Goal: Task Accomplishment & Management: Manage account settings

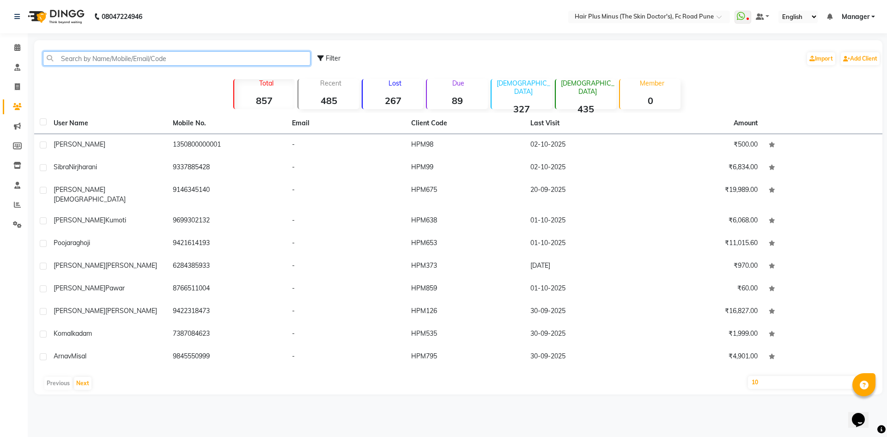
click at [175, 59] on input "text" at bounding box center [177, 58] width 268 height 14
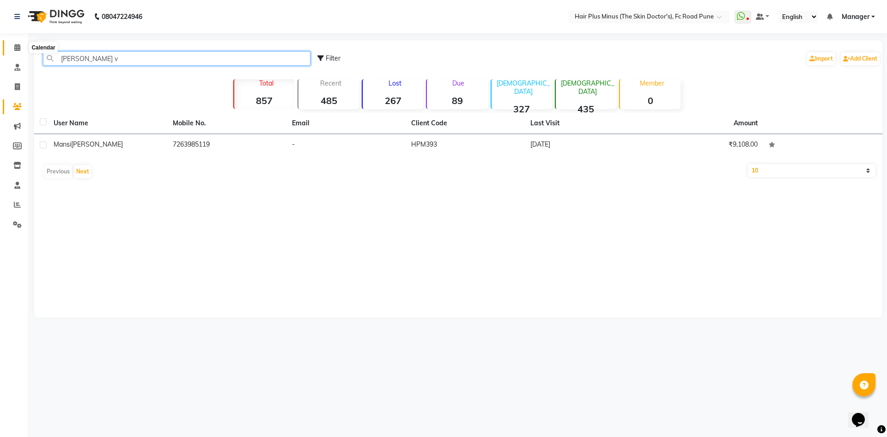
type input "mansi v"
click at [19, 43] on span at bounding box center [17, 48] width 16 height 11
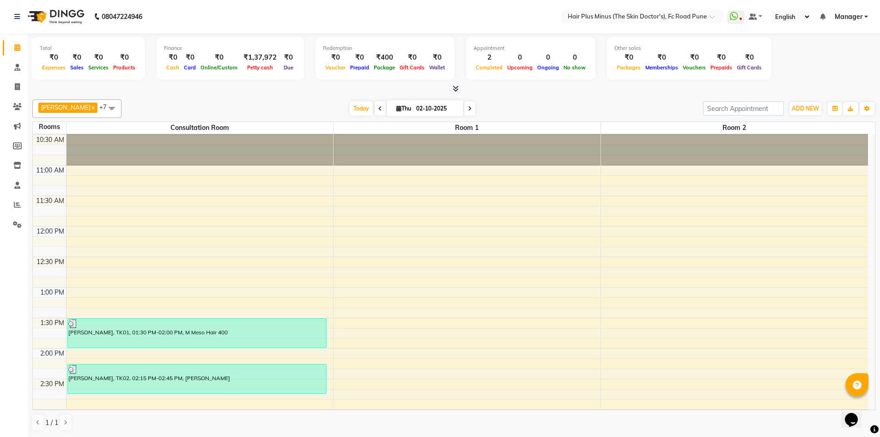
scroll to position [231, 0]
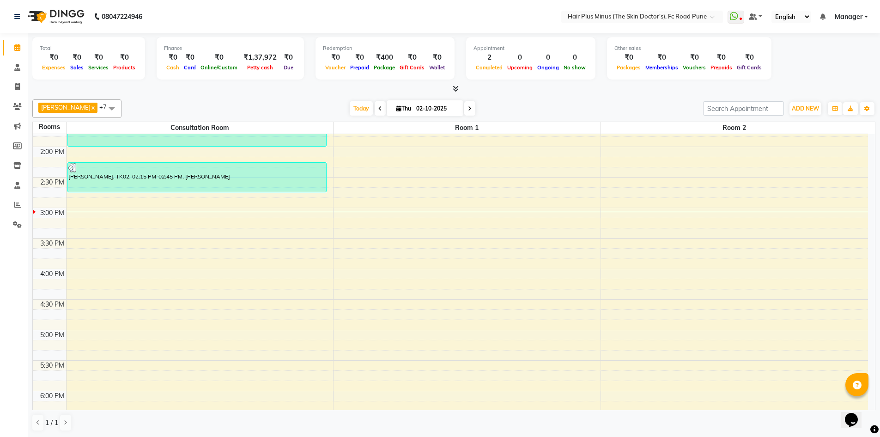
click at [152, 198] on div "10:00 AM 10:30 AM 11:00 AM 11:30 AM 12:00 PM 12:30 PM 1:00 PM 1:30 PM 2:00 PM 2…" at bounding box center [451, 238] width 836 height 671
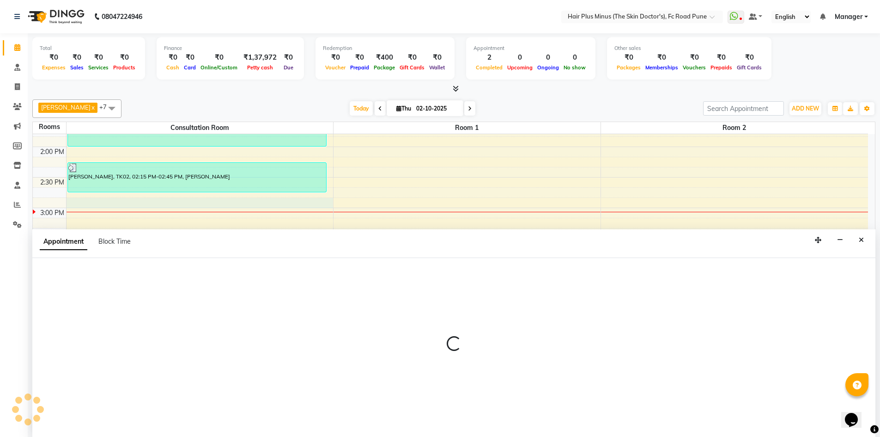
scroll to position [0, 0]
select select "885"
select select "tentative"
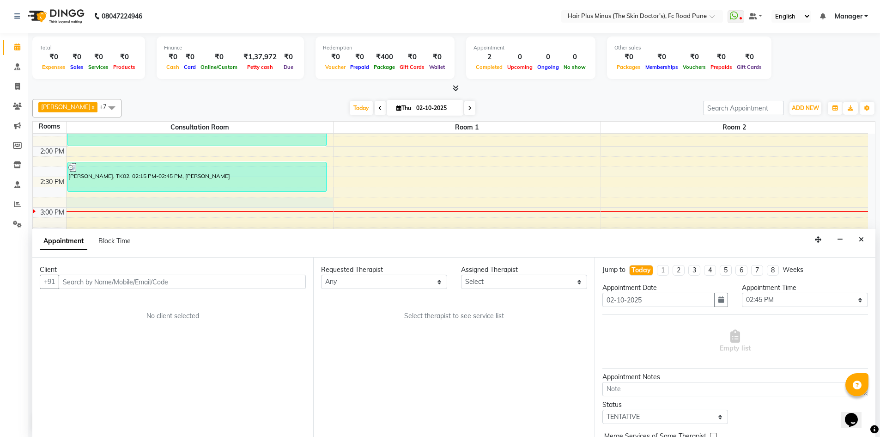
click at [209, 287] on input "text" at bounding box center [182, 281] width 247 height 14
click at [209, 281] on input "text" at bounding box center [182, 281] width 247 height 14
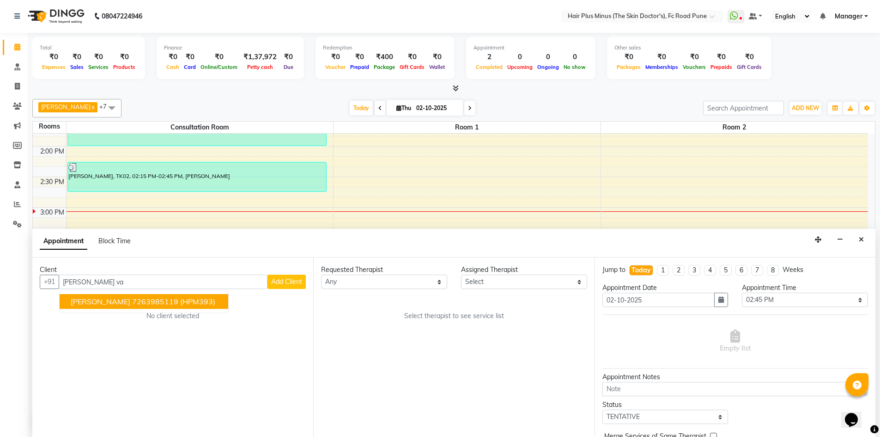
click at [165, 314] on div "No client selected" at bounding box center [173, 316] width 222 height 10
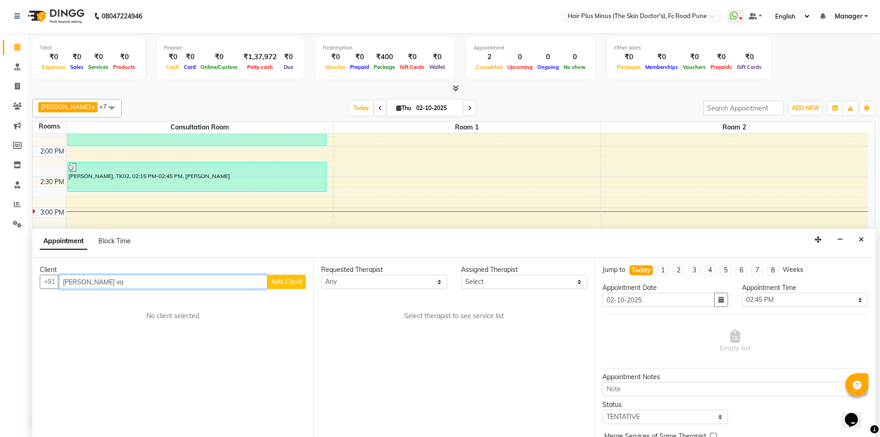
click at [166, 283] on input "mansi va" at bounding box center [163, 281] width 209 height 14
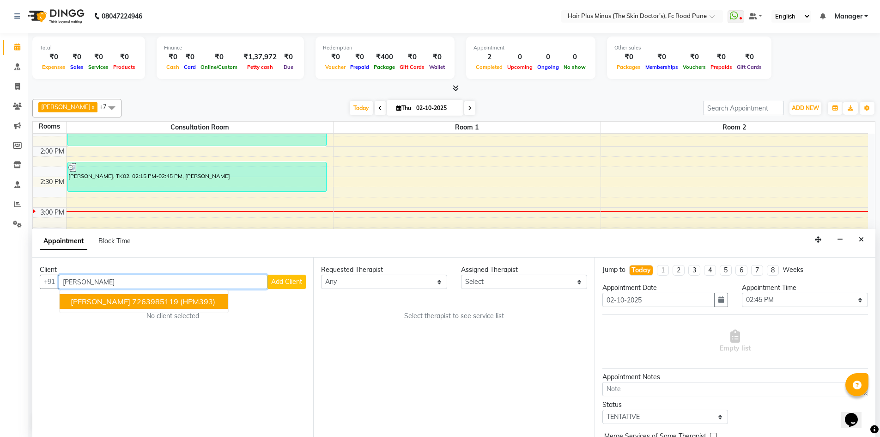
click at [168, 306] on button "Mansi Vanikar 7263985119 (HPM393)" at bounding box center [144, 301] width 169 height 15
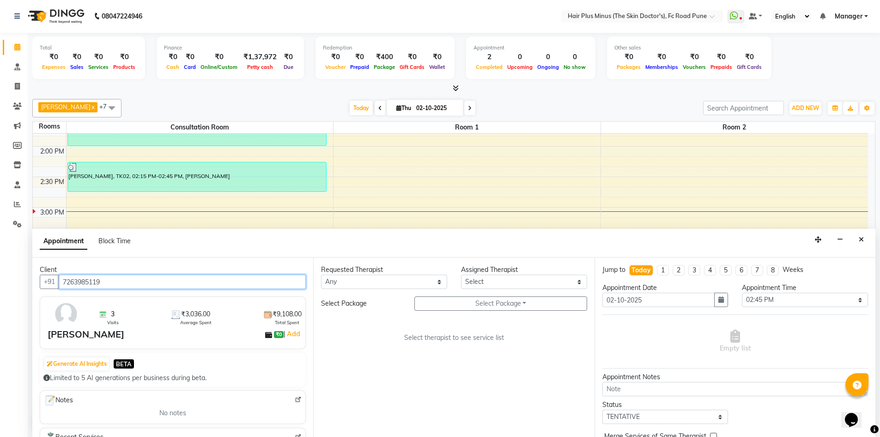
type input "7263985119"
click at [444, 279] on select "Any Dr Amit Pal Dr. Anupama Dr. Drashti Devani Dr Pooja Nagdev Dr Rachana Raj D…" at bounding box center [384, 281] width 126 height 14
select select "71424"
click at [321, 274] on select "Any Dr Amit Pal Dr. Anupama Dr. Drashti Devani Dr Pooja Nagdev Dr Rachana Raj D…" at bounding box center [384, 281] width 126 height 14
select select "71424"
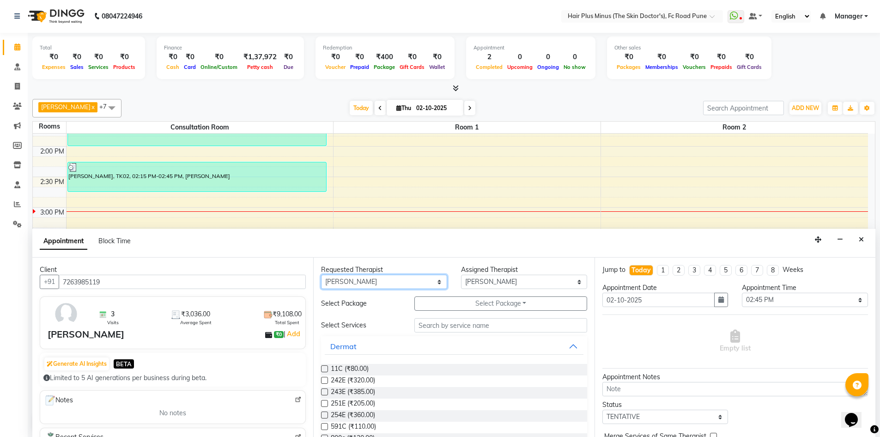
click at [439, 278] on select "Any Dr Amit Pal Dr. Anupama Dr. Drashti Devani Dr Pooja Nagdev Dr Rachana Raj D…" at bounding box center [384, 281] width 126 height 14
select select "89936"
click at [321, 274] on select "Any Dr Amit Pal Dr. Anupama Dr. Drashti Devani Dr Pooja Nagdev Dr Rachana Raj D…" at bounding box center [384, 281] width 126 height 14
select select "89936"
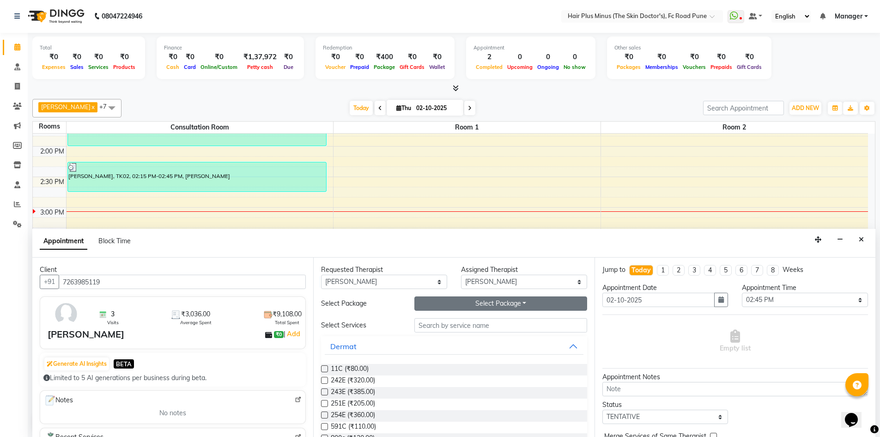
click at [505, 303] on button "Select Package Toggle Dropdown" at bounding box center [501, 303] width 173 height 14
click at [441, 324] on li "M Acne Peel Full Face (5+1)" at bounding box center [469, 322] width 109 height 13
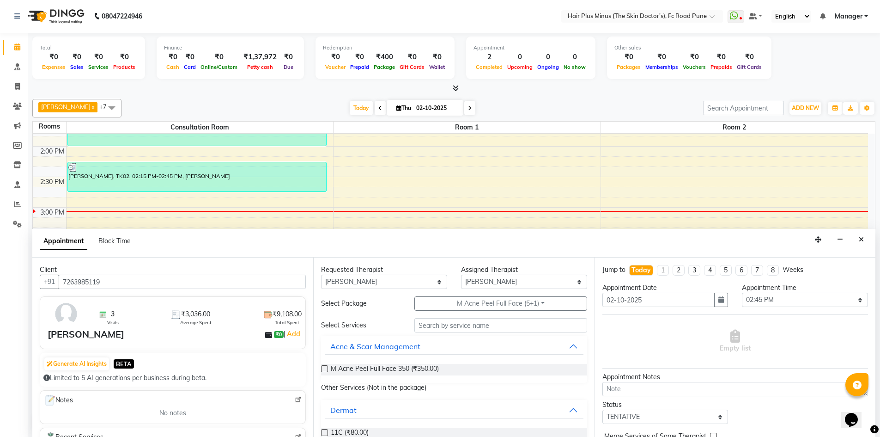
click at [326, 367] on label at bounding box center [324, 368] width 7 height 7
click at [326, 367] on input "checkbox" at bounding box center [324, 369] width 6 height 6
checkbox input "true"
select select "3991"
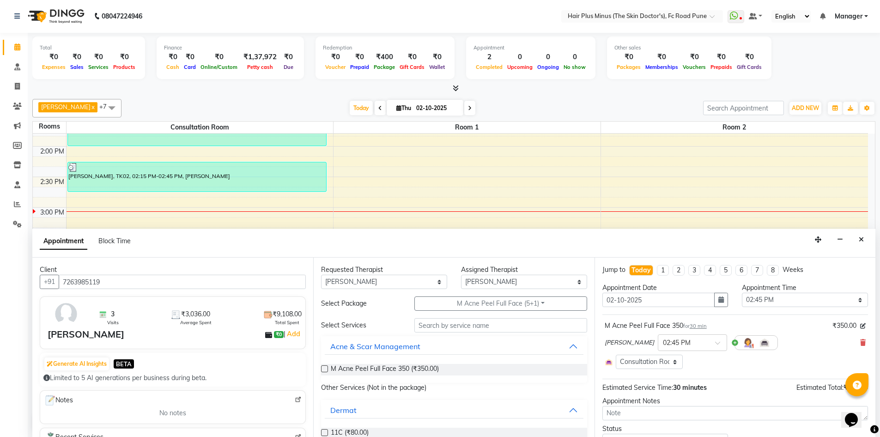
checkbox input "false"
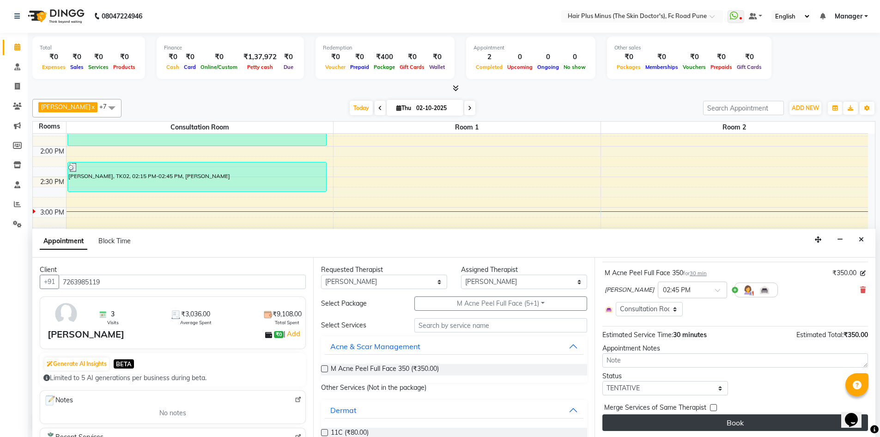
scroll to position [54, 0]
click at [698, 427] on button "Book" at bounding box center [736, 421] width 266 height 17
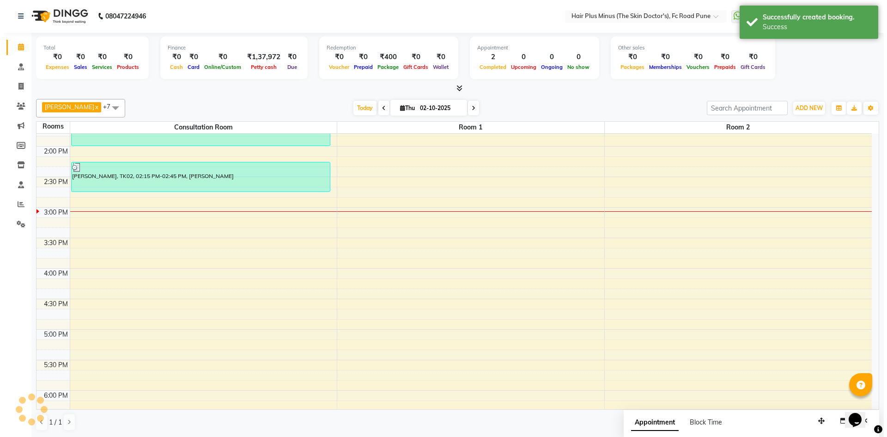
scroll to position [0, 0]
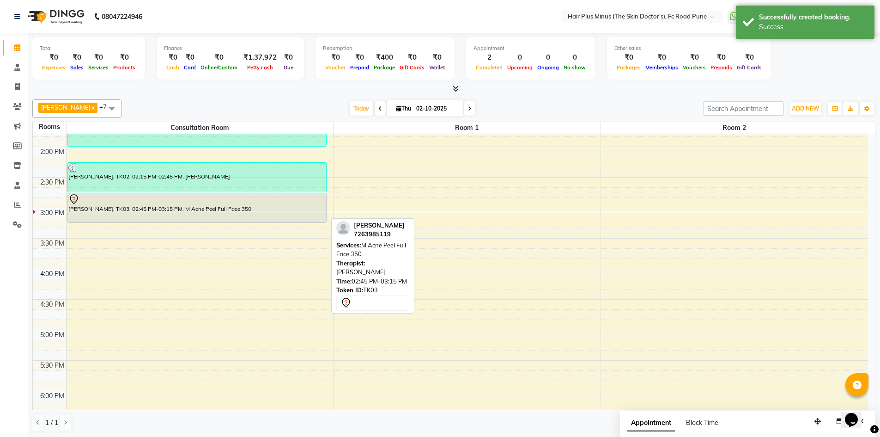
click at [151, 215] on div "Mansi Vanikar, TK03, 02:45 PM-03:15 PM, M Acne Peel Full Face 350" at bounding box center [197, 207] width 258 height 29
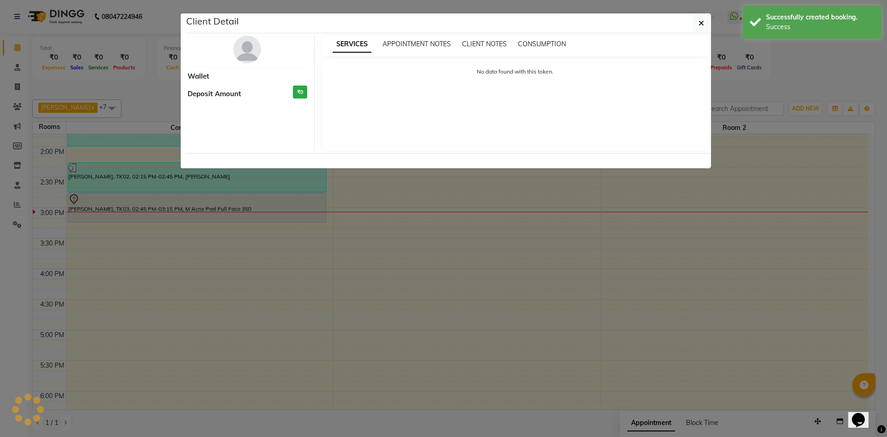
select select "7"
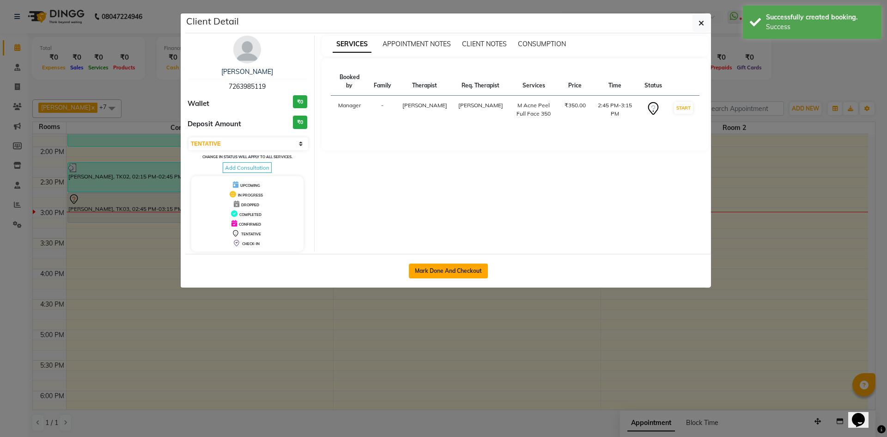
click at [429, 268] on button "Mark Done And Checkout" at bounding box center [448, 270] width 79 height 15
select select "service"
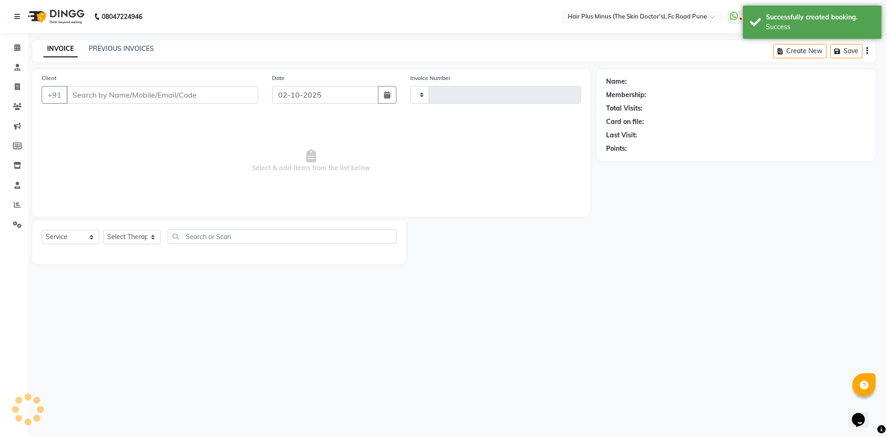
type input "1824"
select select "7911"
type input "7263985119"
select select "89936"
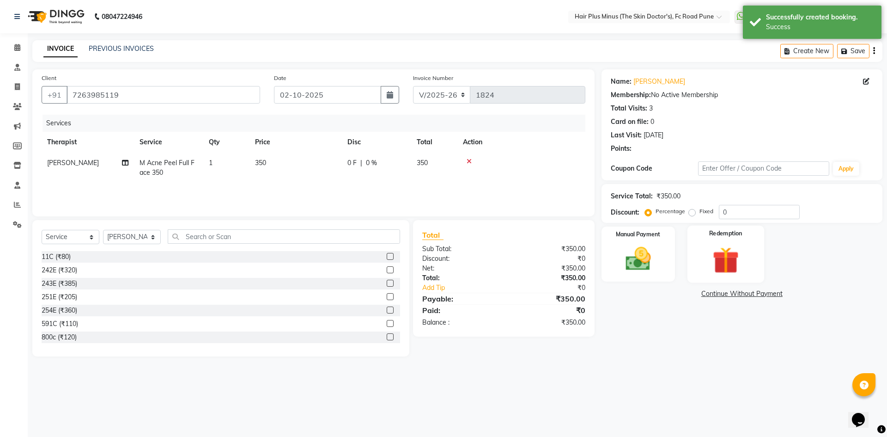
click at [726, 264] on img at bounding box center [725, 260] width 43 height 33
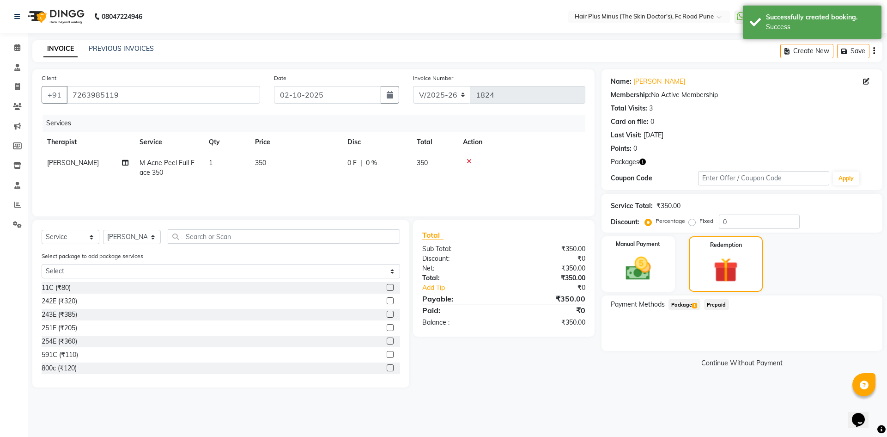
click at [679, 304] on span "Package 1" at bounding box center [685, 304] width 32 height 11
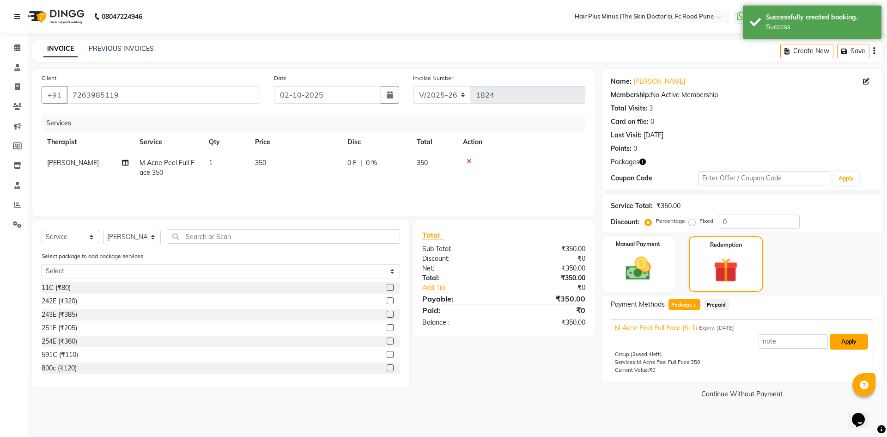
click at [851, 336] on button "Apply" at bounding box center [849, 342] width 38 height 16
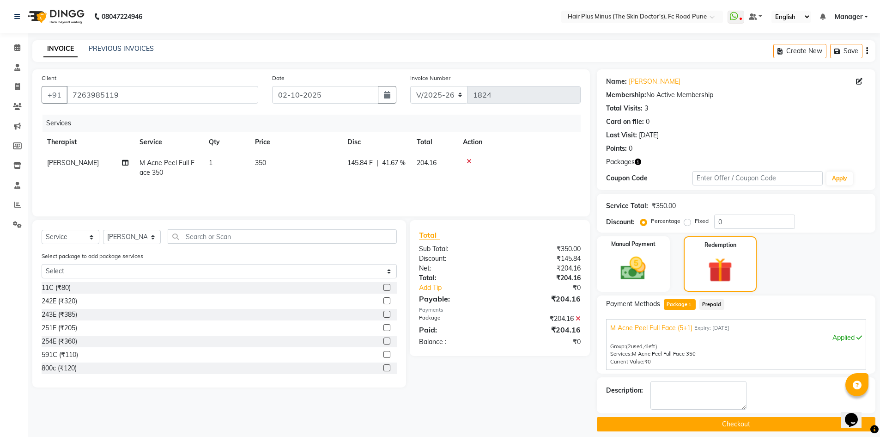
click at [718, 423] on button "Checkout" at bounding box center [736, 424] width 279 height 14
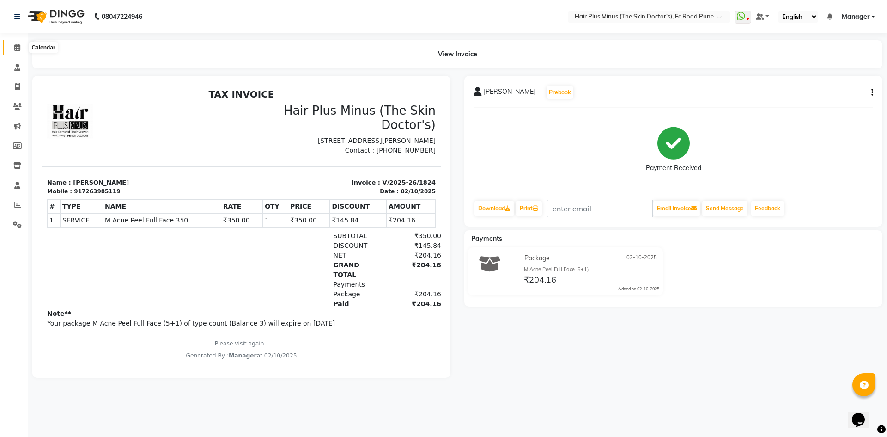
drag, startPoint x: 14, startPoint y: 43, endPoint x: 24, endPoint y: 43, distance: 10.6
click at [14, 43] on span at bounding box center [17, 48] width 16 height 11
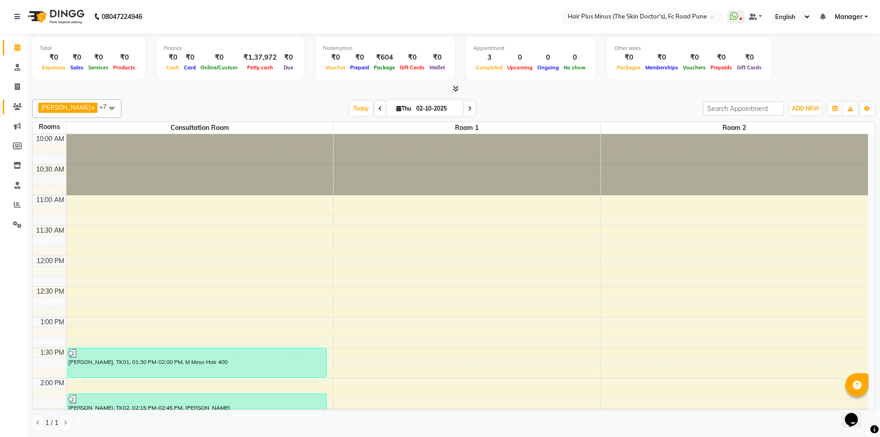
click at [14, 101] on link "Clients" at bounding box center [14, 106] width 22 height 15
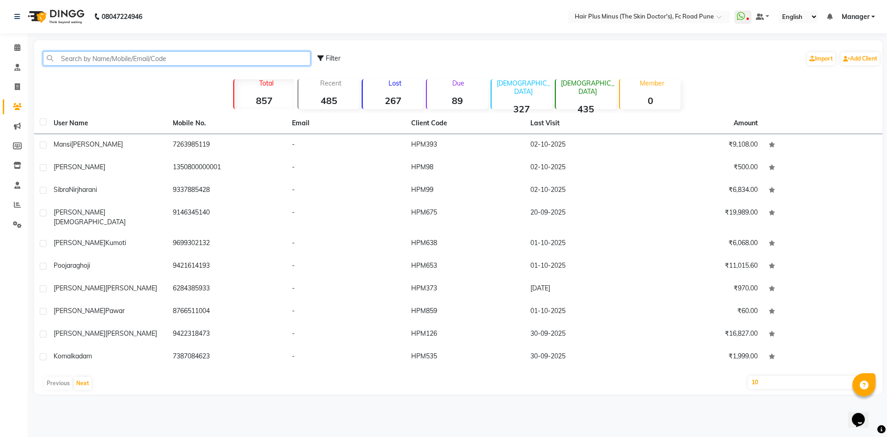
click at [84, 56] on input "text" at bounding box center [177, 58] width 268 height 14
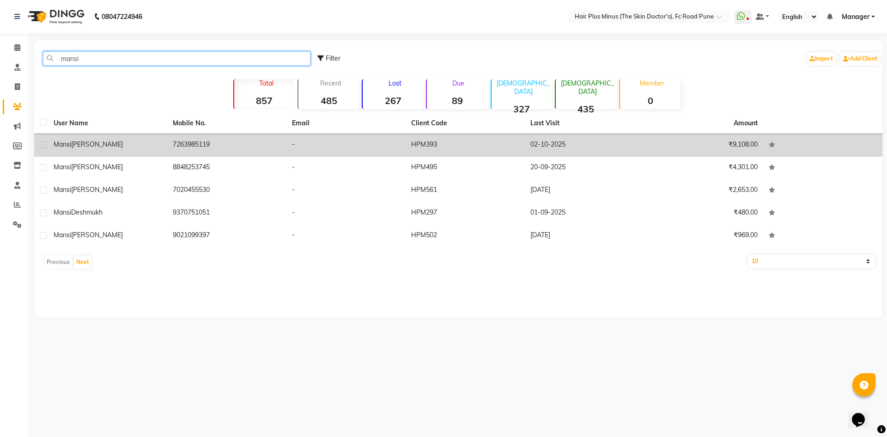
type input "mansi"
click at [75, 144] on span "[PERSON_NAME]" at bounding box center [97, 144] width 52 height 8
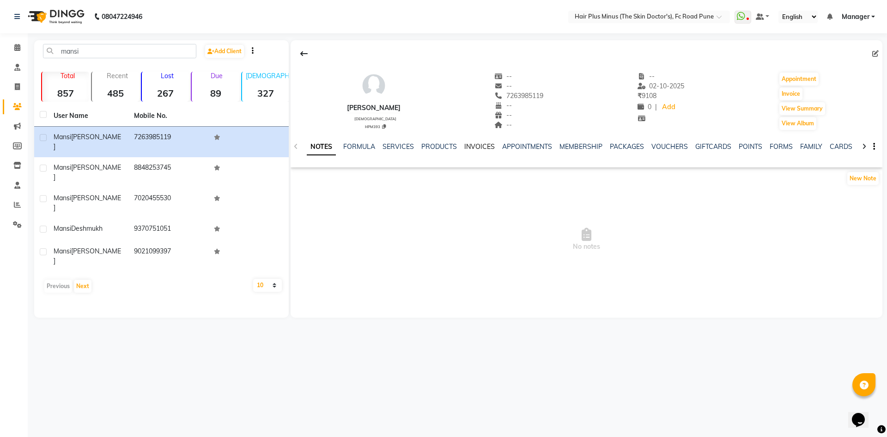
click at [471, 144] on link "INVOICES" at bounding box center [479, 146] width 30 height 8
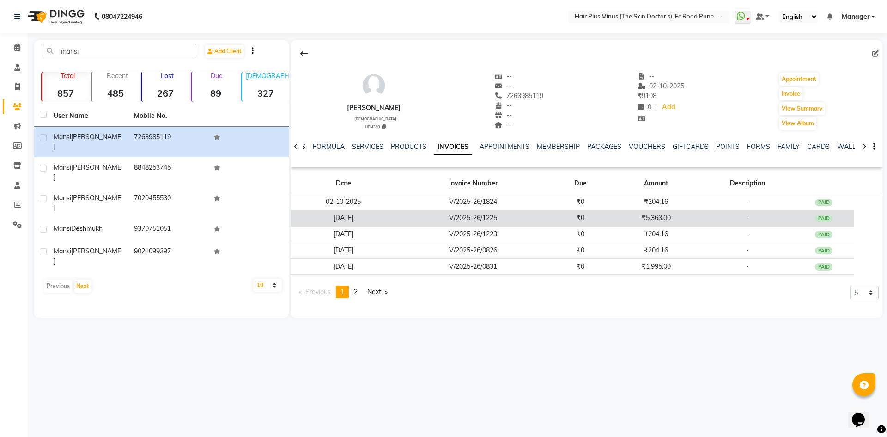
click at [647, 215] on td "₹5,363.00" at bounding box center [656, 218] width 91 height 16
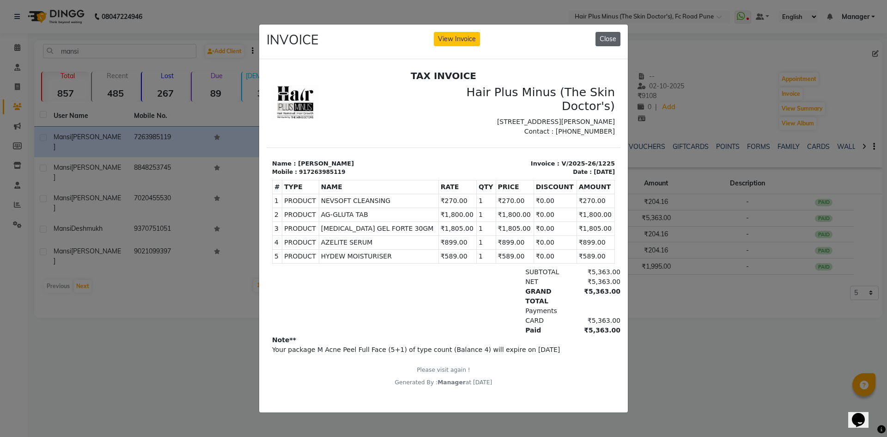
click at [606, 34] on button "Close" at bounding box center [608, 39] width 25 height 14
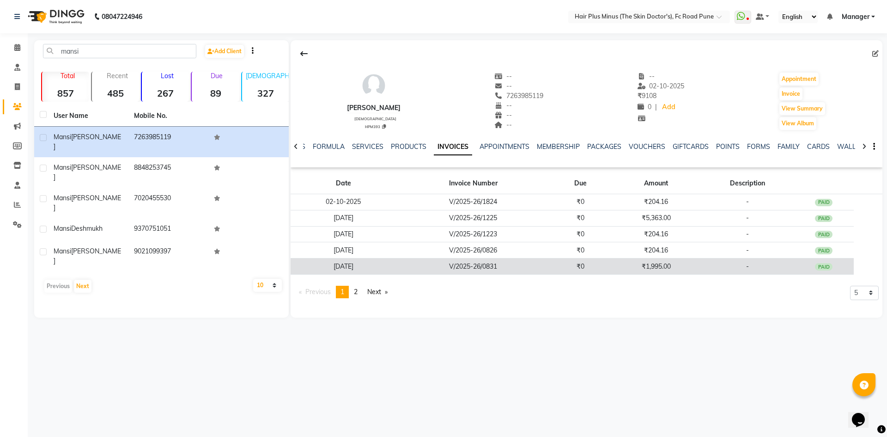
click at [657, 267] on td "₹1,995.00" at bounding box center [656, 266] width 91 height 16
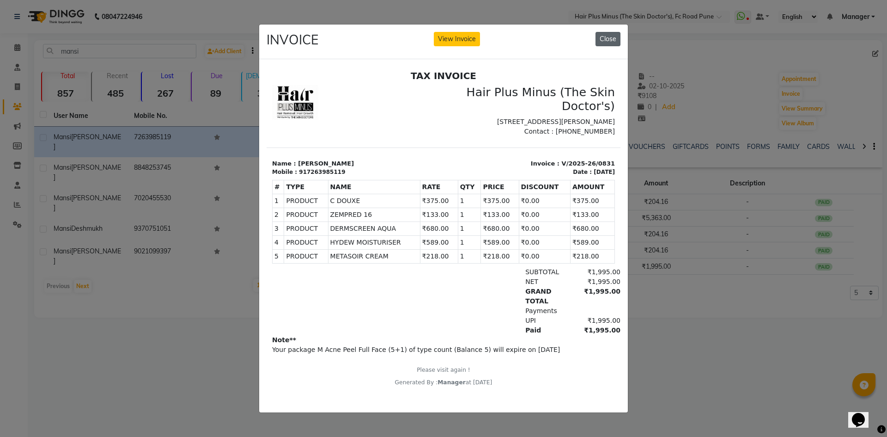
click at [601, 35] on button "Close" at bounding box center [608, 39] width 25 height 14
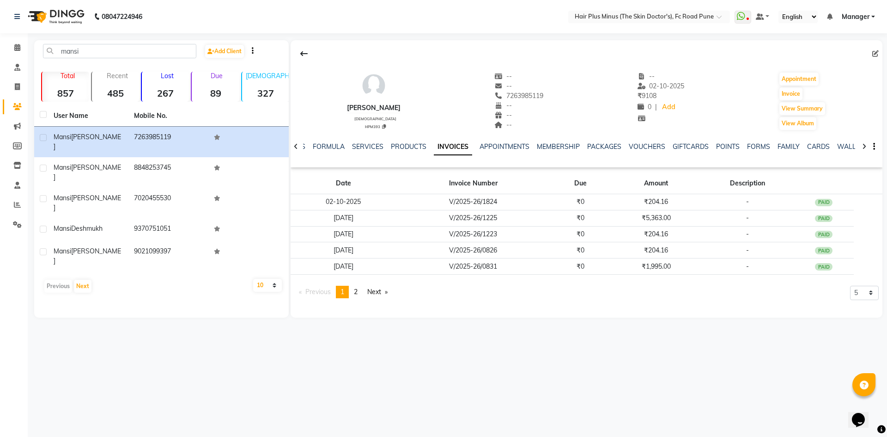
click at [735, 75] on div "Mansi Vanikar female HPM393 -- -- 7263985119 -- -- -- -- 02-10-2025 ₹ 9108 0 | …" at bounding box center [587, 96] width 592 height 68
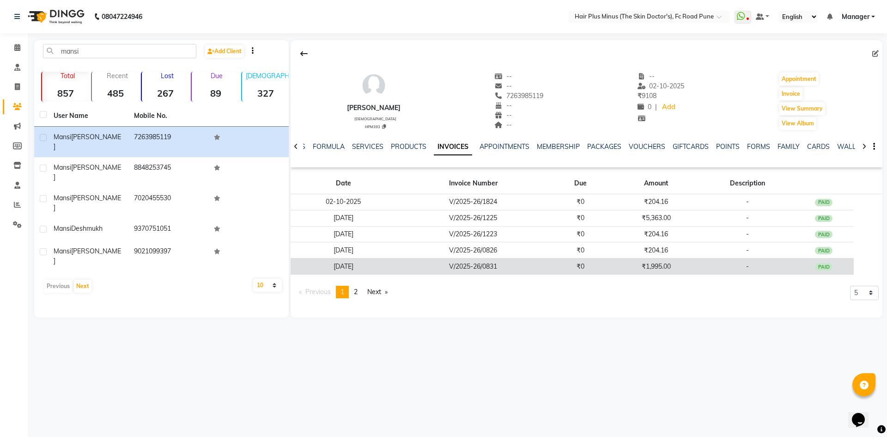
click at [653, 263] on td "₹1,995.00" at bounding box center [656, 266] width 91 height 16
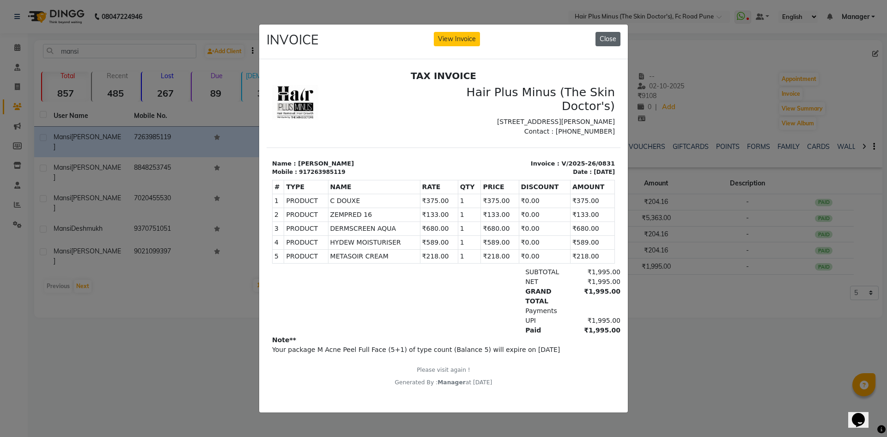
click at [613, 37] on button "Close" at bounding box center [608, 39] width 25 height 14
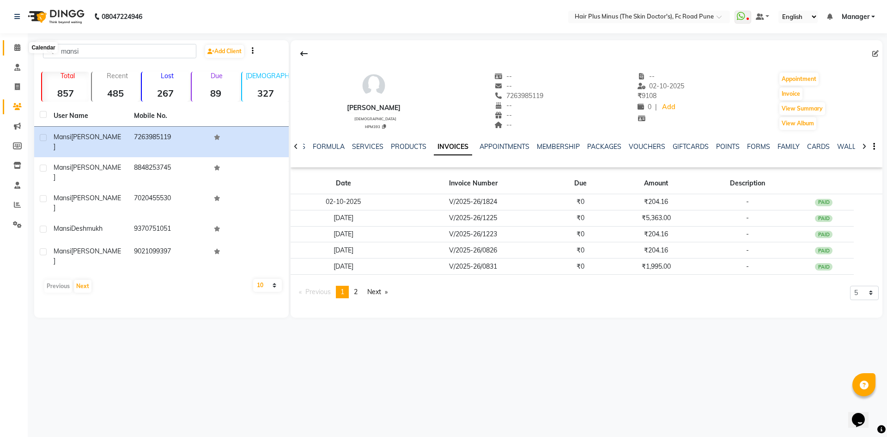
click at [18, 49] on icon at bounding box center [17, 47] width 6 height 7
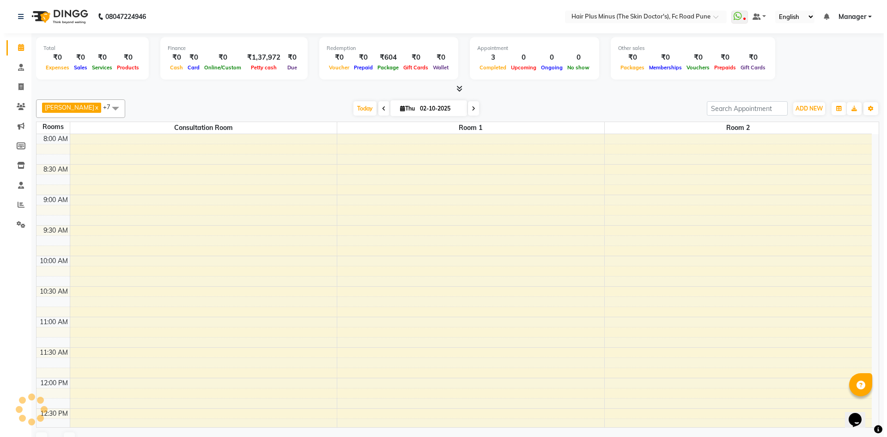
scroll to position [305, 0]
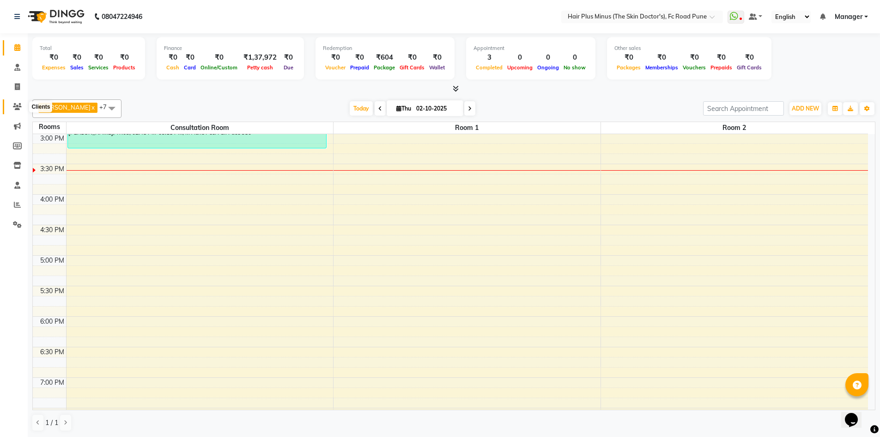
click at [19, 104] on icon at bounding box center [17, 106] width 9 height 7
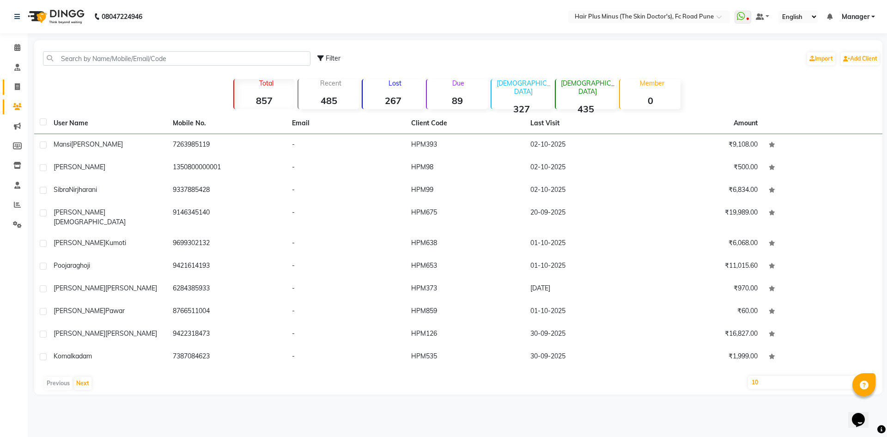
click at [18, 86] on icon at bounding box center [17, 86] width 5 height 7
select select "service"
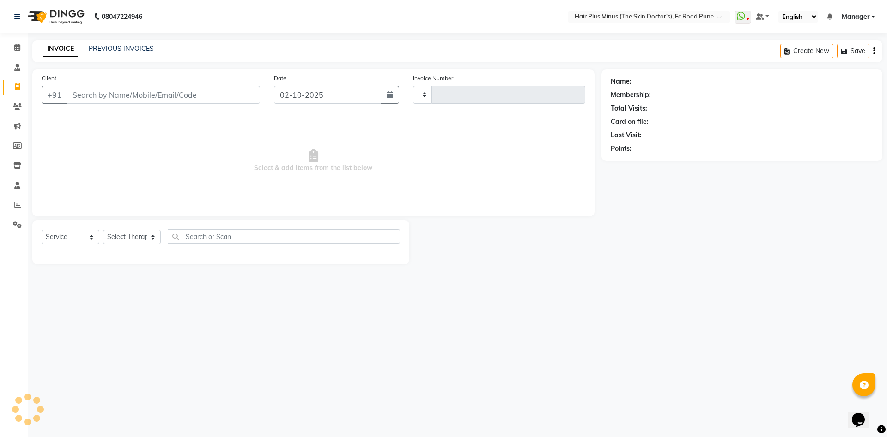
type input "1825"
select select "7911"
click at [96, 97] on input "Client" at bounding box center [164, 95] width 194 height 18
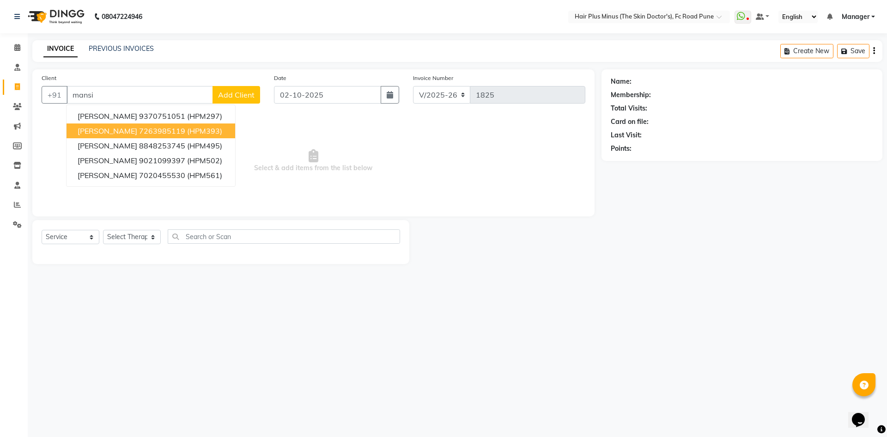
click at [113, 135] on button "Mansi Vanikar 7263985119 (HPM393)" at bounding box center [151, 130] width 169 height 15
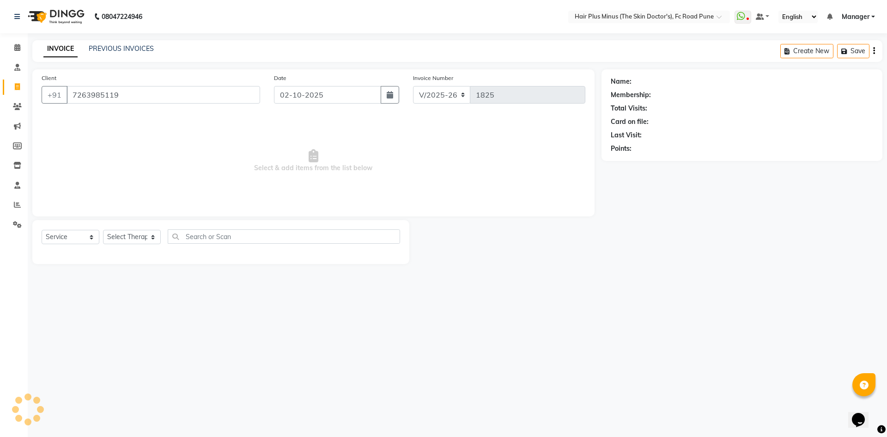
type input "7263985119"
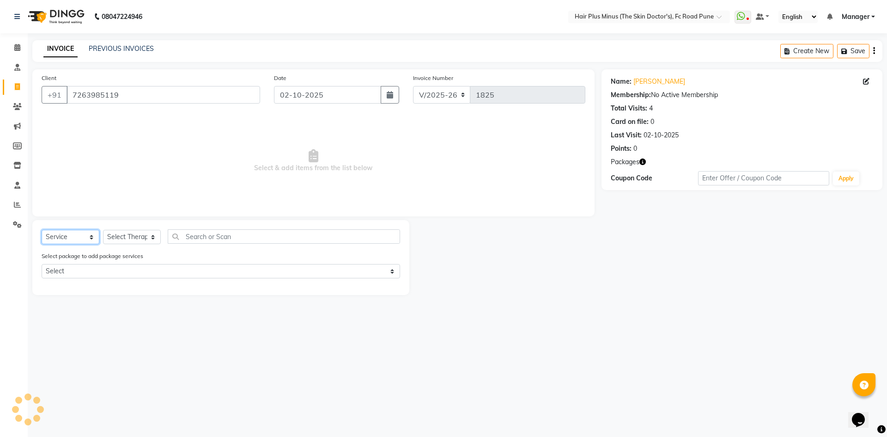
click at [92, 238] on select "Select Service Product Membership Package Voucher Prepaid Gift Card" at bounding box center [71, 237] width 58 height 14
click at [42, 230] on select "Select Service Product Membership Package Voucher Prepaid Gift Card" at bounding box center [71, 237] width 58 height 14
click at [92, 240] on select "Select Service Product Membership Package Voucher Prepaid Gift Card" at bounding box center [71, 237] width 58 height 14
select select "product"
click at [42, 230] on select "Select Service Product Membership Package Voucher Prepaid Gift Card" at bounding box center [71, 237] width 58 height 14
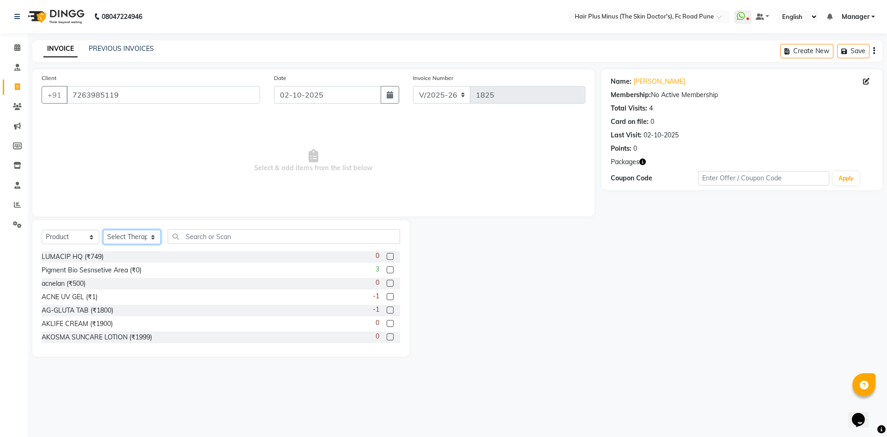
click at [153, 236] on select "Select Therapist Admin Dingg Dr Amit Pal Dr. Anupama Dr. Drashti Devani Dr Pooj…" at bounding box center [132, 237] width 58 height 14
select select "90758"
click at [103, 230] on select "Select Therapist Admin Dingg Dr Amit Pal Dr. Anupama Dr. Drashti Devani Dr Pooj…" at bounding box center [132, 237] width 58 height 14
click at [203, 235] on input "text" at bounding box center [284, 236] width 232 height 14
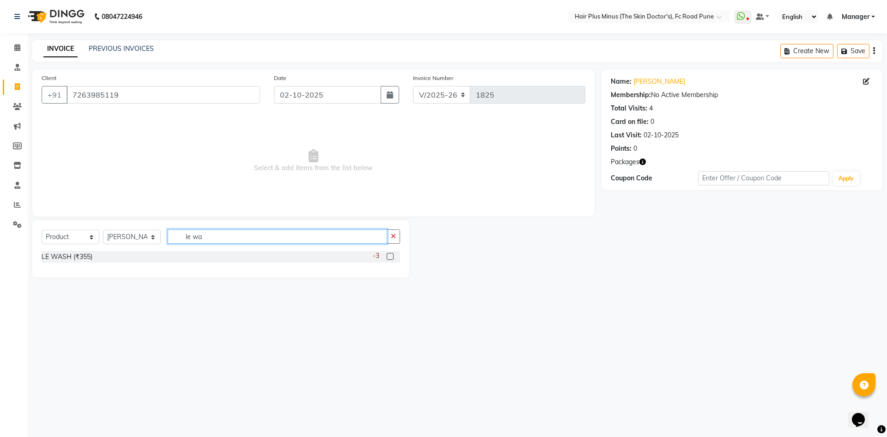
type input "le wa"
click at [394, 253] on div "-3" at bounding box center [386, 257] width 27 height 12
click at [388, 257] on label at bounding box center [390, 256] width 7 height 7
click at [388, 257] on input "checkbox" at bounding box center [390, 257] width 6 height 6
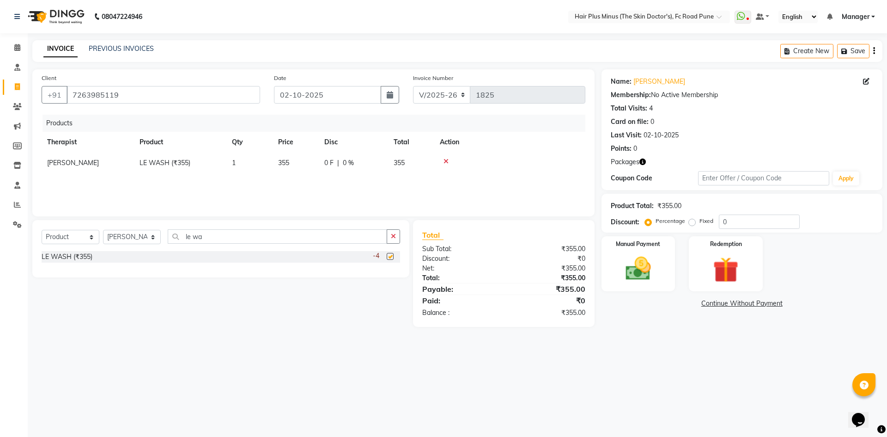
checkbox input "false"
click at [446, 161] on icon at bounding box center [446, 161] width 5 height 6
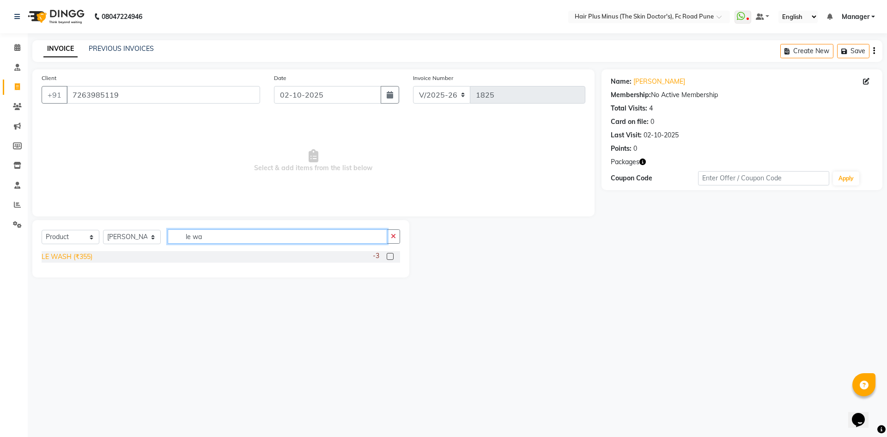
drag, startPoint x: 269, startPoint y: 235, endPoint x: 83, endPoint y: 256, distance: 187.9
click at [83, 256] on div "Select Service Product Membership Package Voucher Prepaid Gift Card Select Ther…" at bounding box center [220, 248] width 377 height 57
type input "nev"
click at [390, 256] on label at bounding box center [390, 256] width 7 height 7
click at [390, 256] on input "checkbox" at bounding box center [390, 257] width 6 height 6
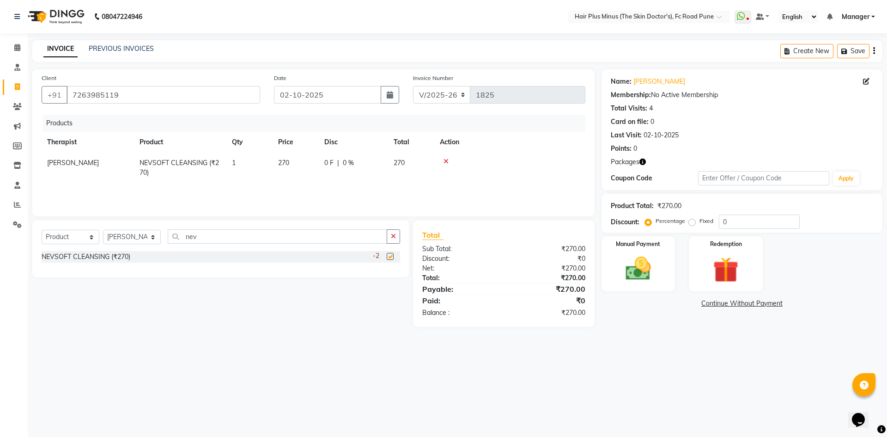
checkbox input "false"
drag, startPoint x: 243, startPoint y: 241, endPoint x: 70, endPoint y: 238, distance: 172.4
click at [70, 238] on div "Select Service Product Membership Package Voucher Prepaid Gift Card Select Ther…" at bounding box center [221, 240] width 359 height 22
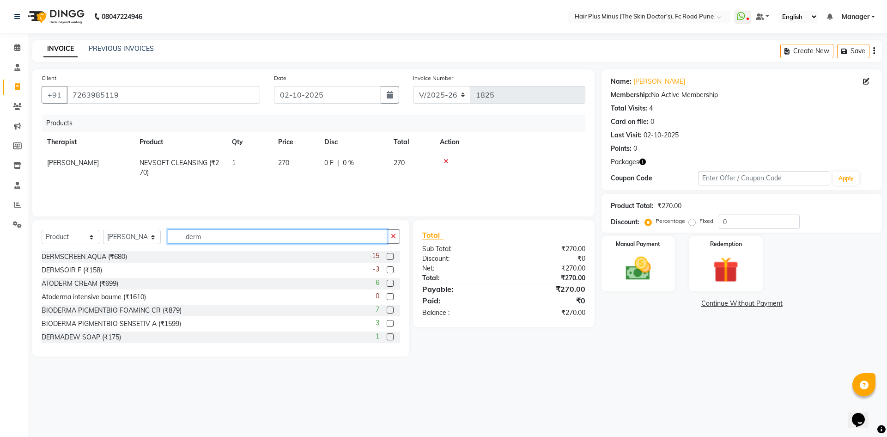
type input "derm"
click at [387, 256] on label at bounding box center [390, 256] width 7 height 7
click at [387, 256] on input "checkbox" at bounding box center [390, 257] width 6 height 6
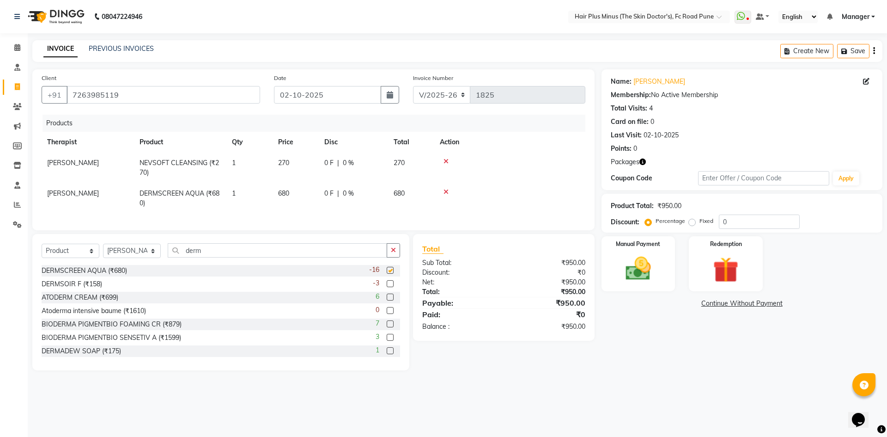
checkbox input "false"
drag, startPoint x: 168, startPoint y: 259, endPoint x: 160, endPoint y: 259, distance: 8.3
click at [160, 259] on div "Select Service Product Membership Package Voucher Prepaid Gift Card Select Ther…" at bounding box center [221, 254] width 359 height 22
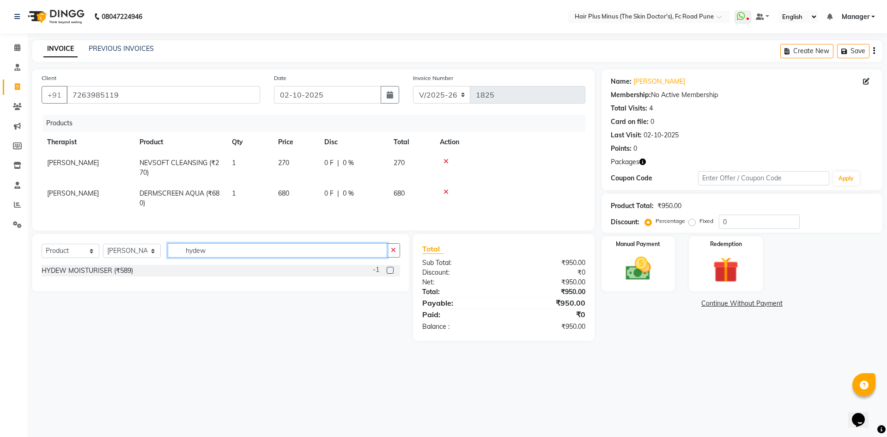
type input "hydew"
click at [393, 274] on label at bounding box center [390, 270] width 7 height 7
click at [393, 274] on input "checkbox" at bounding box center [390, 271] width 6 height 6
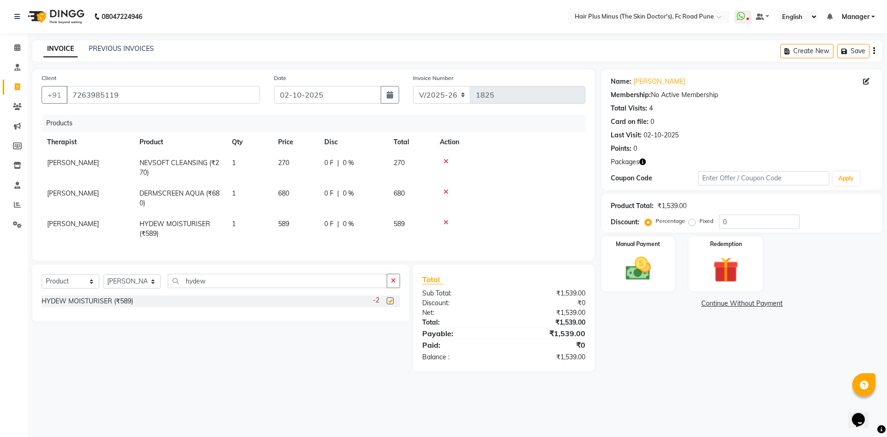
checkbox input "false"
drag, startPoint x: 340, startPoint y: 285, endPoint x: 108, endPoint y: 297, distance: 232.3
click at [108, 295] on div "Select Service Product Membership Package Voucher Prepaid Gift Card Select Ther…" at bounding box center [221, 285] width 359 height 22
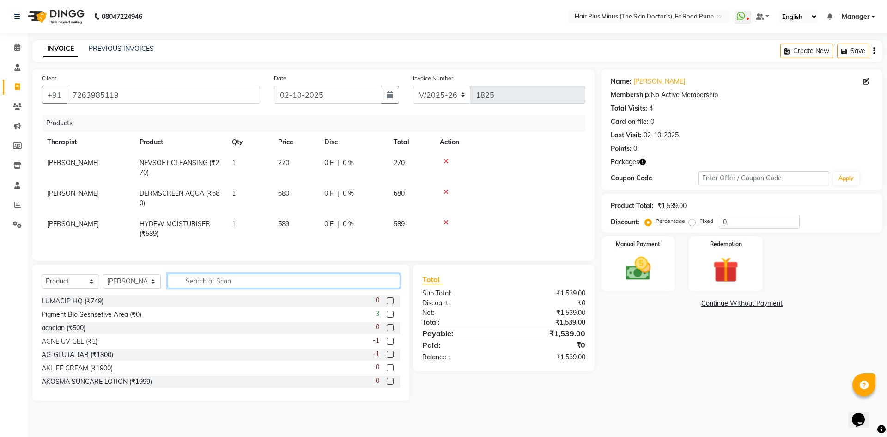
click at [209, 288] on input "text" at bounding box center [284, 281] width 232 height 14
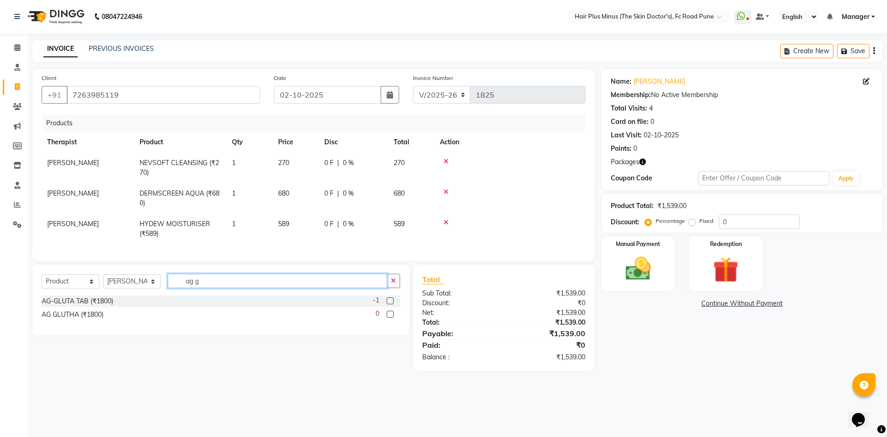
type input "ag g"
click at [389, 304] on label at bounding box center [390, 300] width 7 height 7
click at [389, 304] on input "checkbox" at bounding box center [390, 301] width 6 height 6
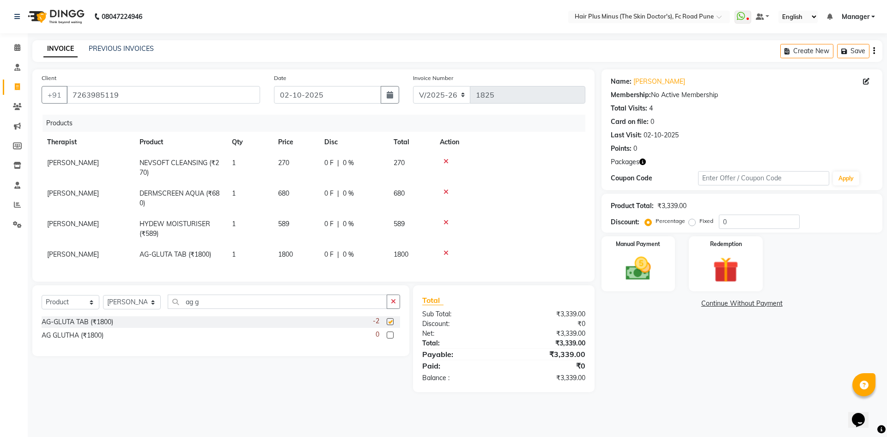
checkbox input "false"
click at [542, 184] on td at bounding box center [509, 198] width 151 height 30
click at [289, 161] on span "270" at bounding box center [283, 163] width 11 height 8
select select "90758"
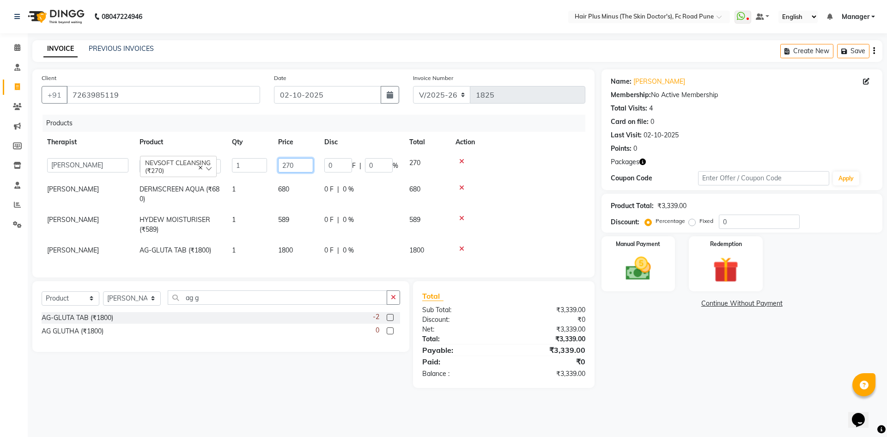
click at [289, 161] on input "270" at bounding box center [295, 165] width 35 height 14
type input "285"
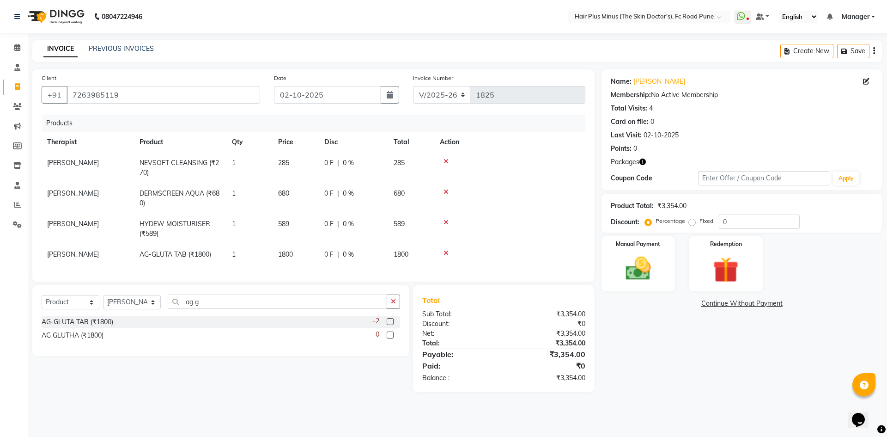
click at [542, 175] on td at bounding box center [509, 167] width 151 height 30
click at [645, 266] on img at bounding box center [638, 268] width 43 height 30
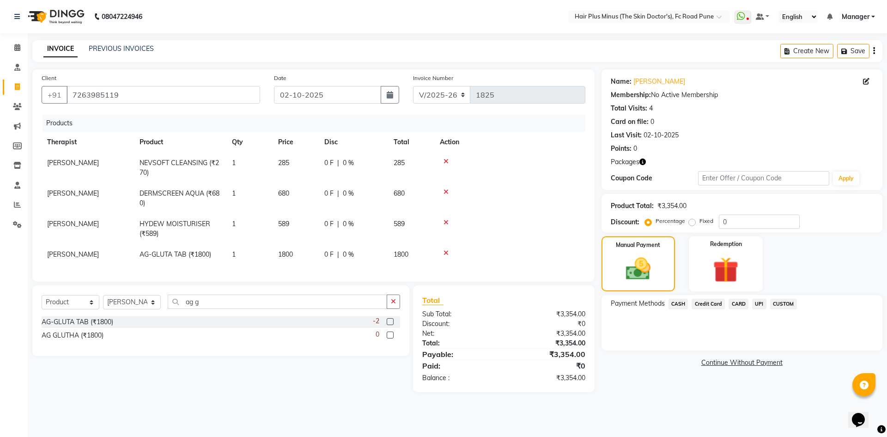
click at [763, 304] on span "UPI" at bounding box center [759, 304] width 14 height 11
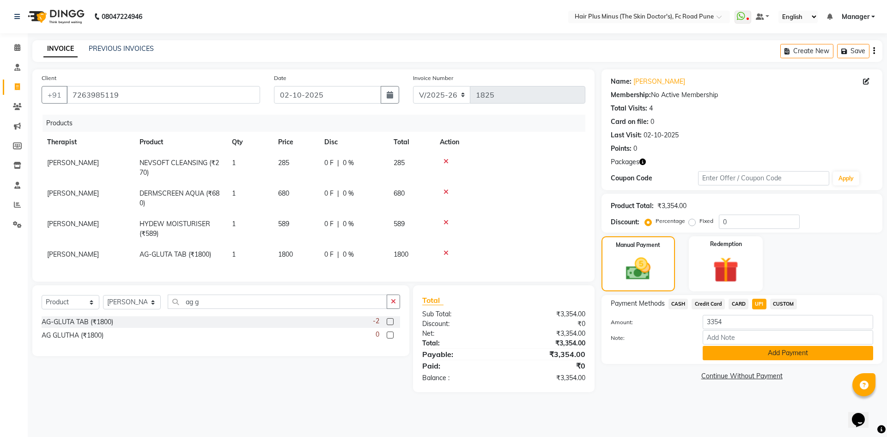
click at [751, 347] on button "Add Payment" at bounding box center [788, 353] width 171 height 14
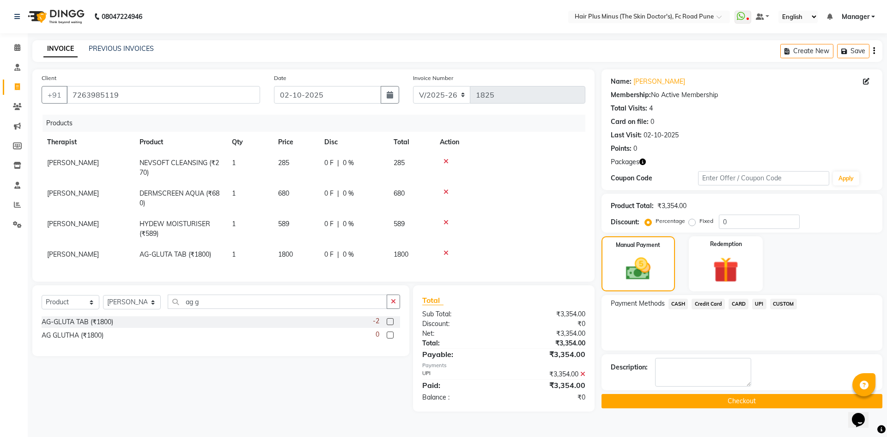
click at [690, 401] on button "Checkout" at bounding box center [742, 401] width 281 height 14
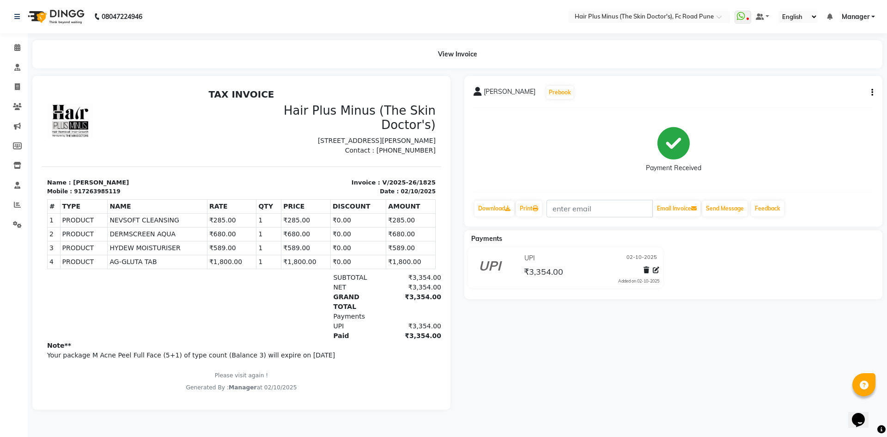
click at [27, 50] on div "View Invoice" at bounding box center [457, 54] width 864 height 28
click at [15, 102] on span at bounding box center [17, 107] width 16 height 11
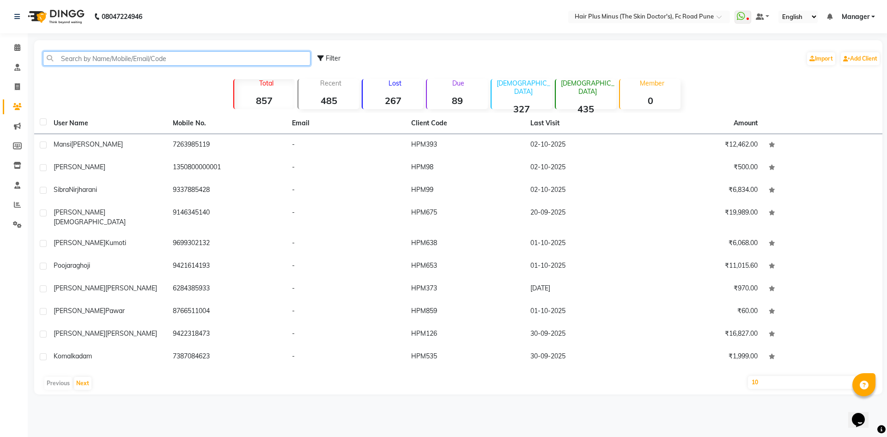
click at [94, 57] on input "text" at bounding box center [177, 58] width 268 height 14
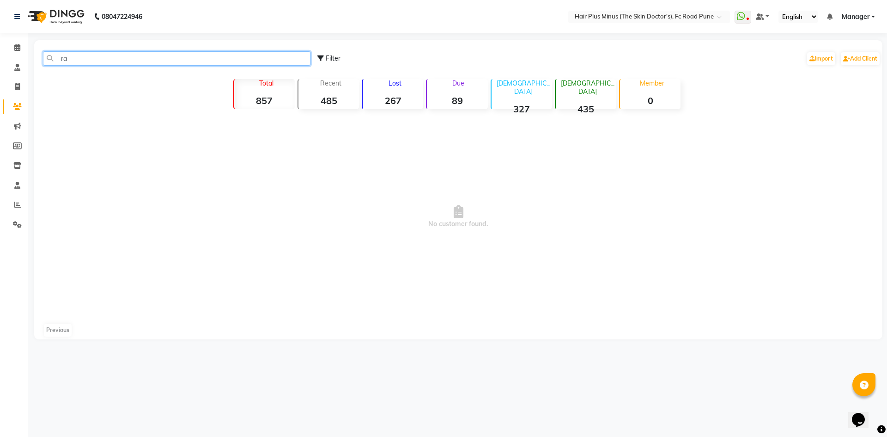
type input "r"
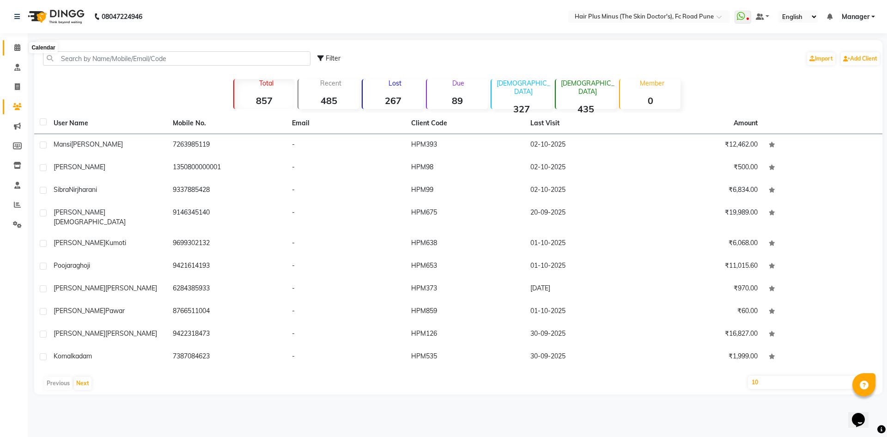
drag, startPoint x: 15, startPoint y: 46, endPoint x: 22, endPoint y: 57, distance: 12.7
click at [15, 46] on icon at bounding box center [17, 47] width 6 height 7
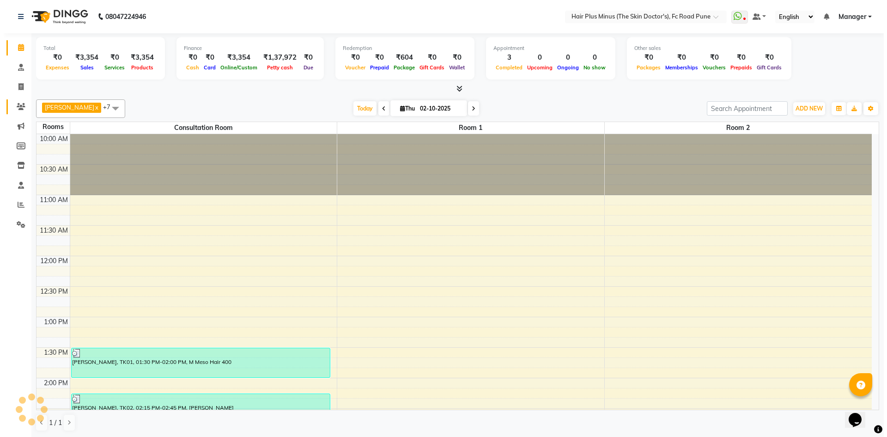
scroll to position [305, 0]
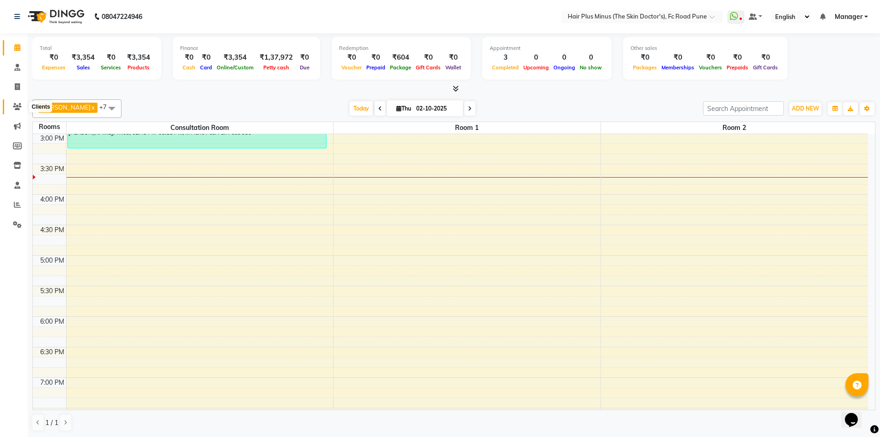
click at [20, 107] on icon at bounding box center [17, 106] width 9 height 7
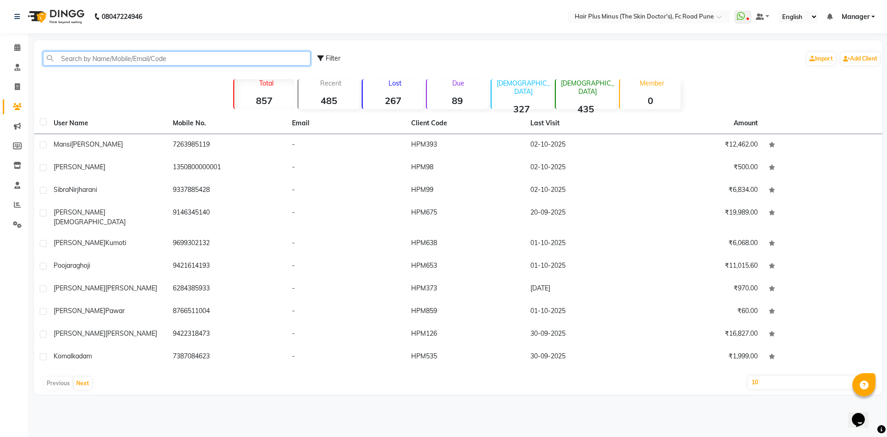
click at [149, 59] on input "text" at bounding box center [177, 58] width 268 height 14
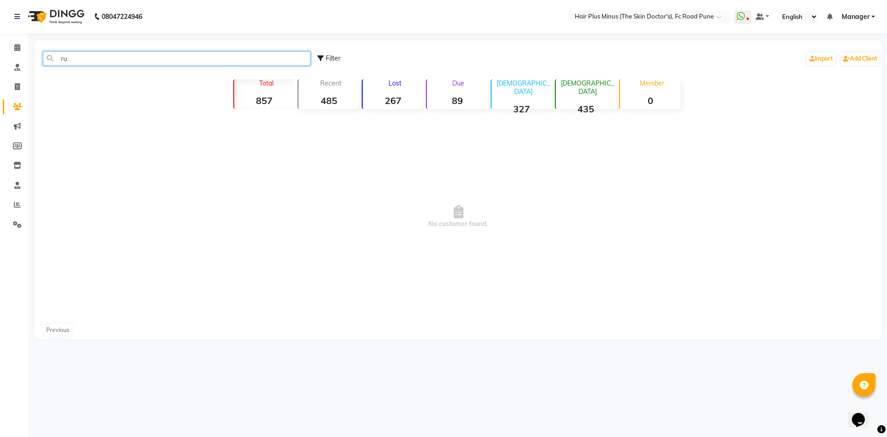
type input "r"
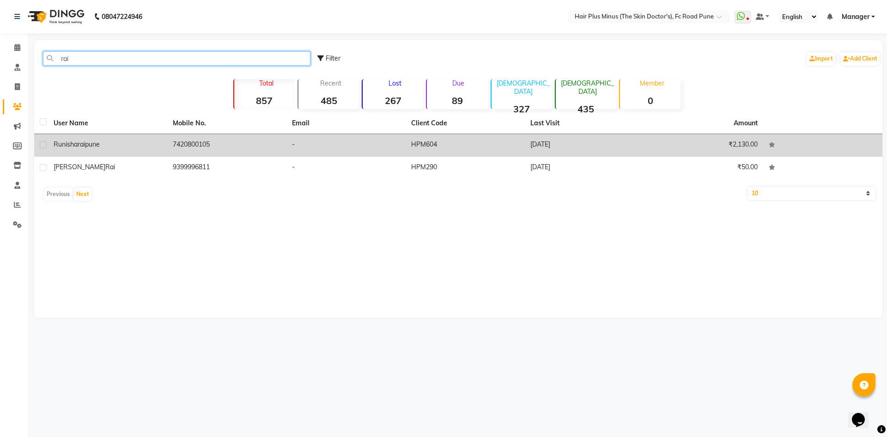
type input "rai"
click at [100, 141] on span "raipune" at bounding box center [89, 144] width 22 height 8
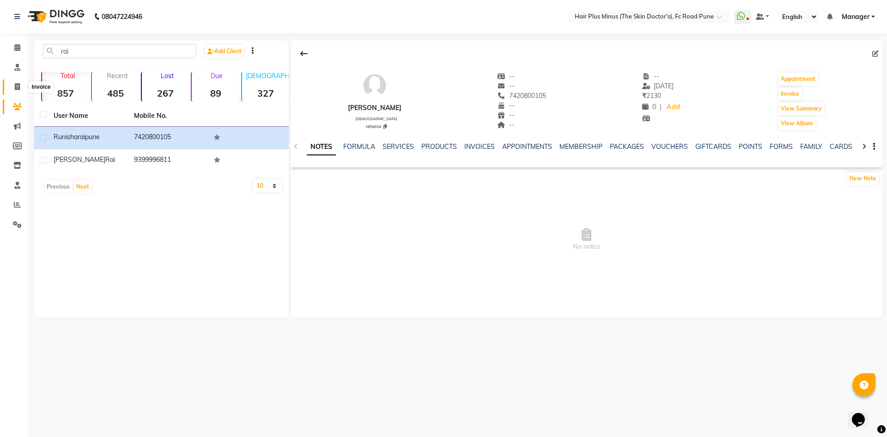
click at [16, 85] on icon at bounding box center [17, 86] width 5 height 7
select select "service"
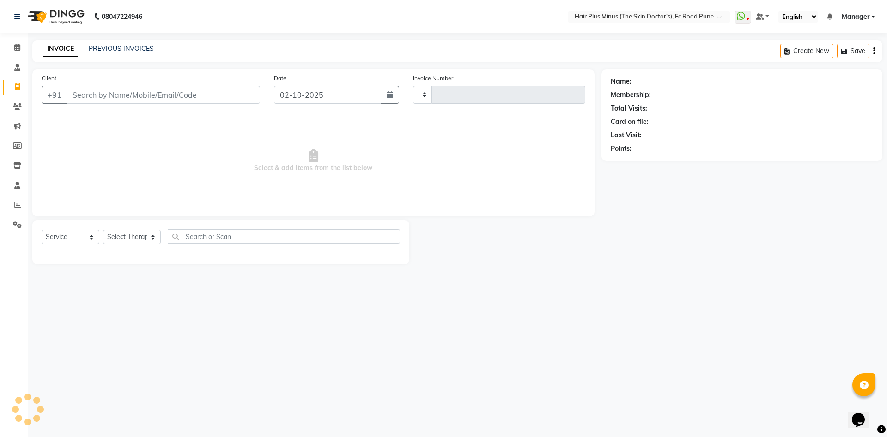
type input "1826"
select select "7911"
click at [101, 99] on input "Client" at bounding box center [164, 95] width 194 height 18
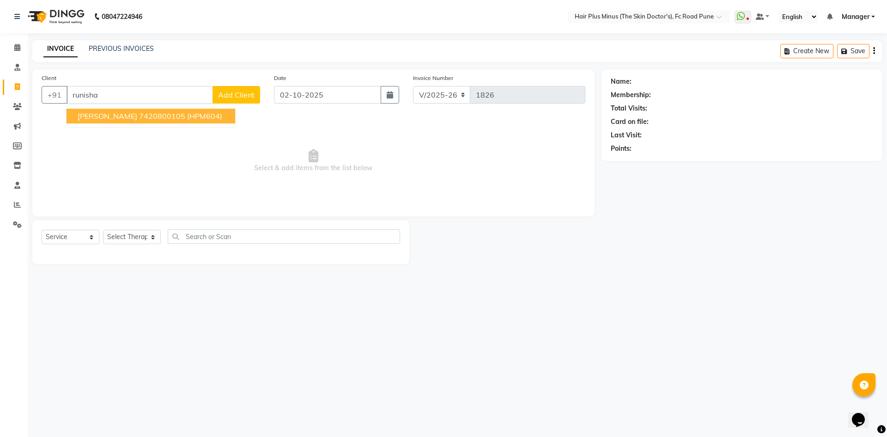
click at [95, 116] on span "Runisha raipune" at bounding box center [108, 115] width 60 height 9
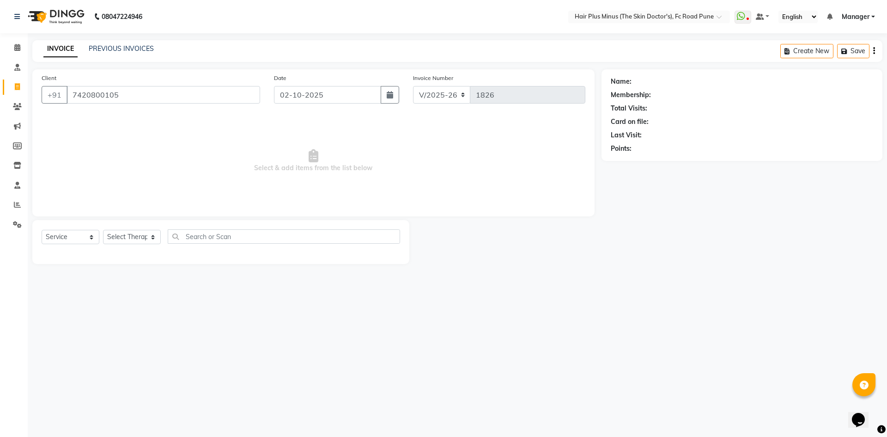
type input "7420800105"
click at [94, 238] on select "Select Service Product Membership Package Voucher Prepaid Gift Card" at bounding box center [71, 237] width 58 height 14
select select "product"
click at [42, 230] on select "Select Service Product Membership Package Voucher Prepaid Gift Card" at bounding box center [71, 237] width 58 height 14
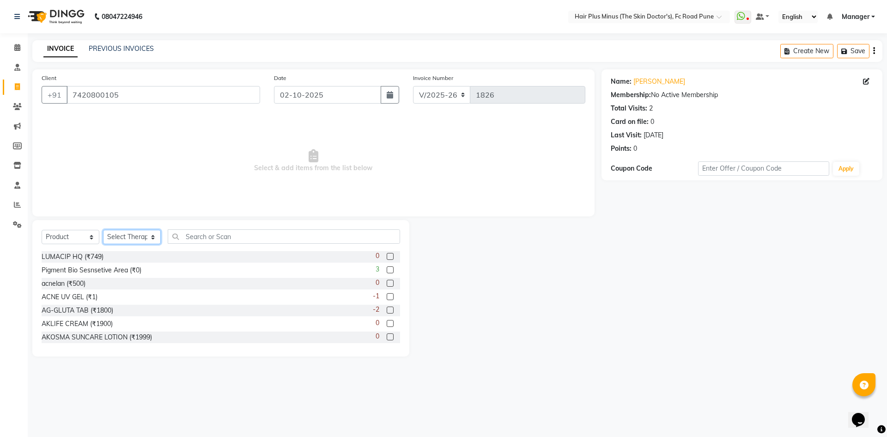
click at [144, 239] on select "Select Therapist Admin Dingg Dr Amit Pal Dr. Anupama Dr. Drashti Devani Dr Pooj…" at bounding box center [132, 237] width 58 height 14
select select "90758"
click at [103, 230] on select "Select Therapist Admin Dingg Dr Amit Pal Dr. Anupama Dr. Drashti Devani Dr Pooj…" at bounding box center [132, 237] width 58 height 14
click at [220, 238] on input "text" at bounding box center [284, 236] width 232 height 14
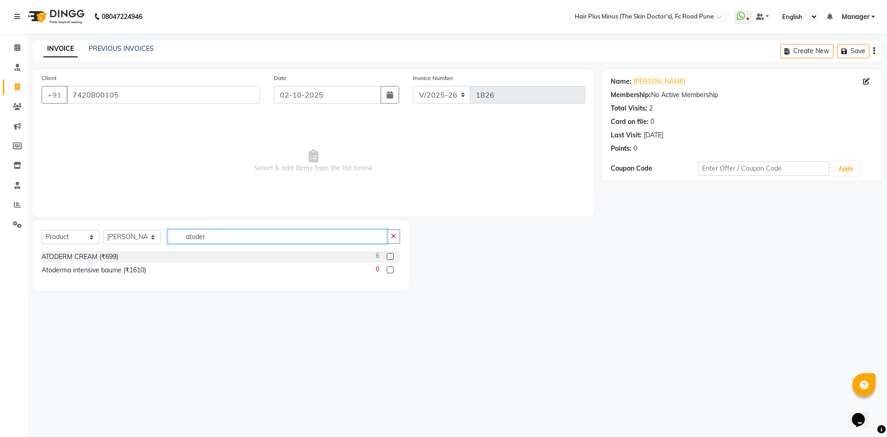
type input "atoder"
click at [390, 254] on label at bounding box center [390, 256] width 7 height 7
click at [390, 254] on input "checkbox" at bounding box center [390, 257] width 6 height 6
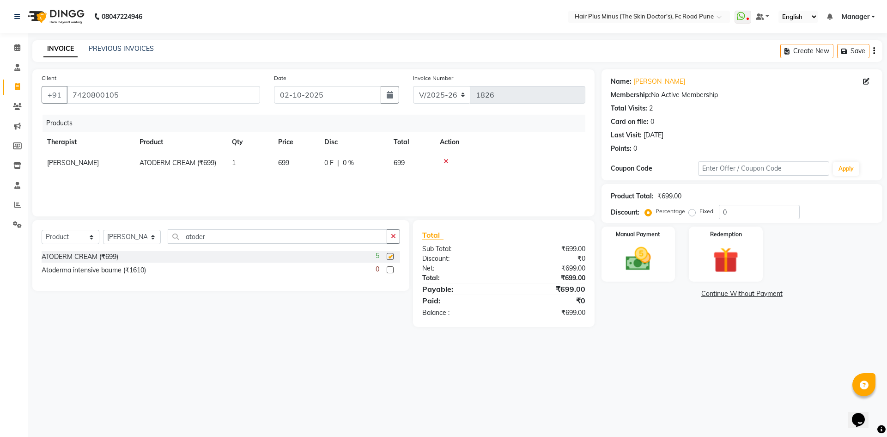
checkbox input "false"
click at [640, 248] on img at bounding box center [638, 259] width 43 height 30
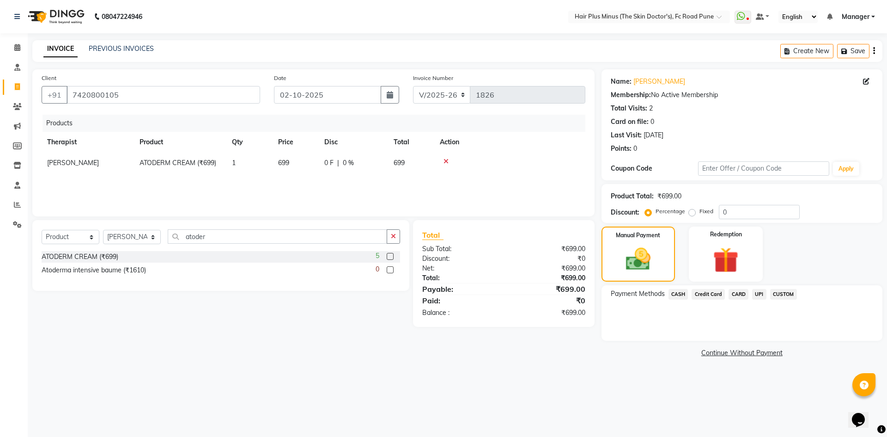
click at [763, 294] on span "UPI" at bounding box center [759, 294] width 14 height 11
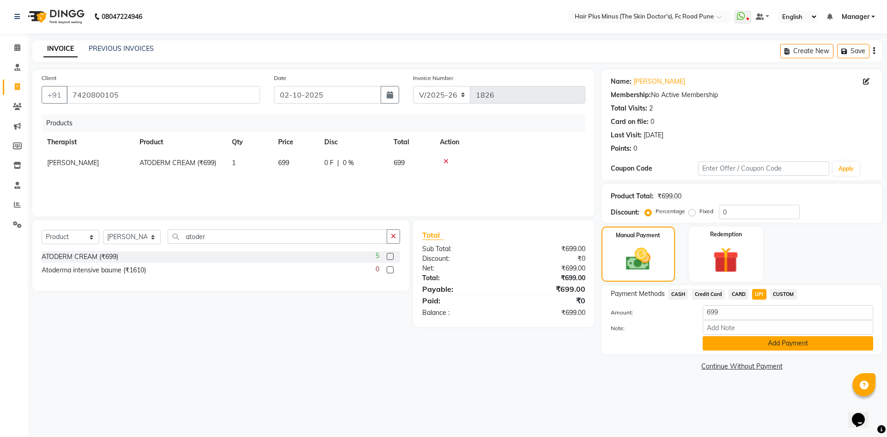
click at [738, 341] on button "Add Payment" at bounding box center [788, 343] width 171 height 14
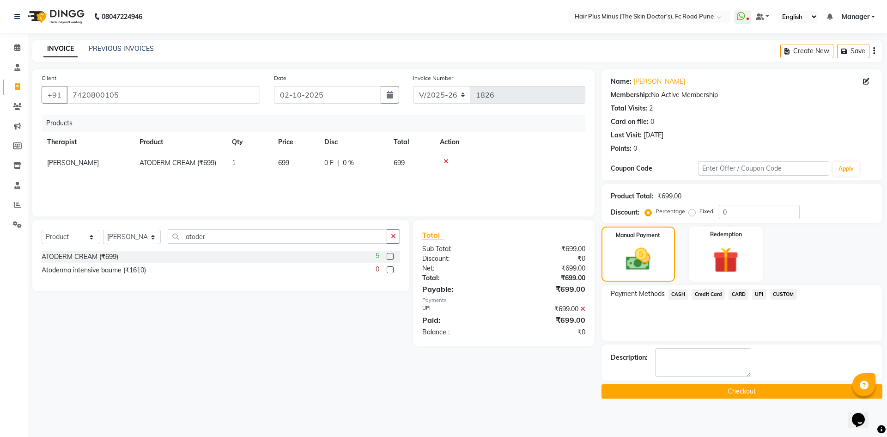
click at [726, 386] on button "Checkout" at bounding box center [742, 391] width 281 height 14
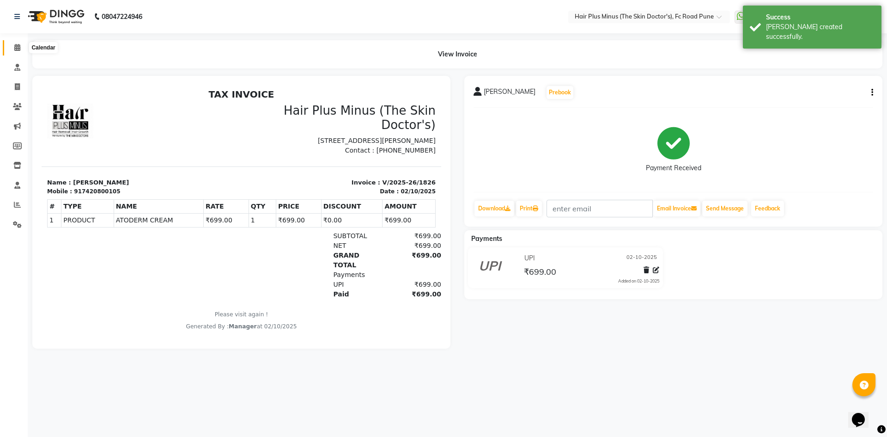
click at [16, 48] on icon at bounding box center [17, 47] width 6 height 7
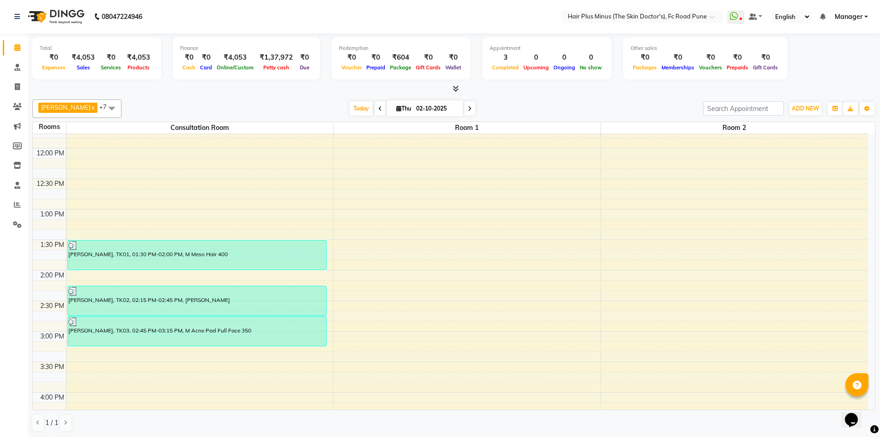
scroll to position [139, 0]
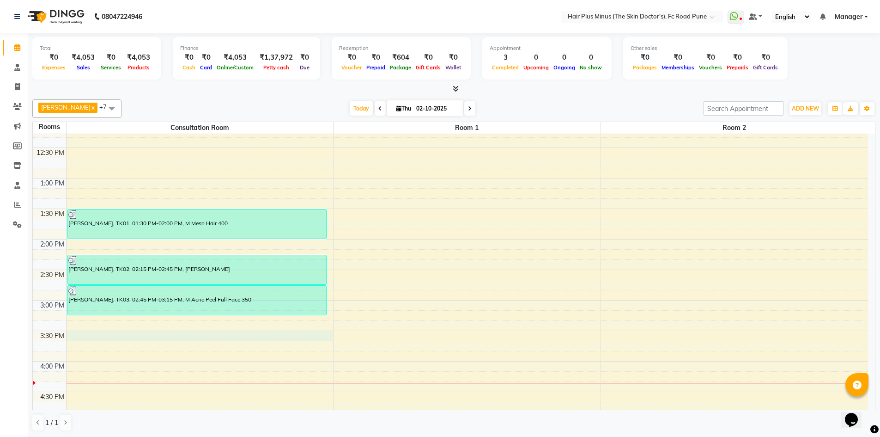
click at [159, 338] on div "10:00 AM 10:30 AM 11:00 AM 11:30 AM 12:00 PM 12:30 PM 1:00 PM 1:30 PM 2:00 PM 2…" at bounding box center [451, 330] width 836 height 671
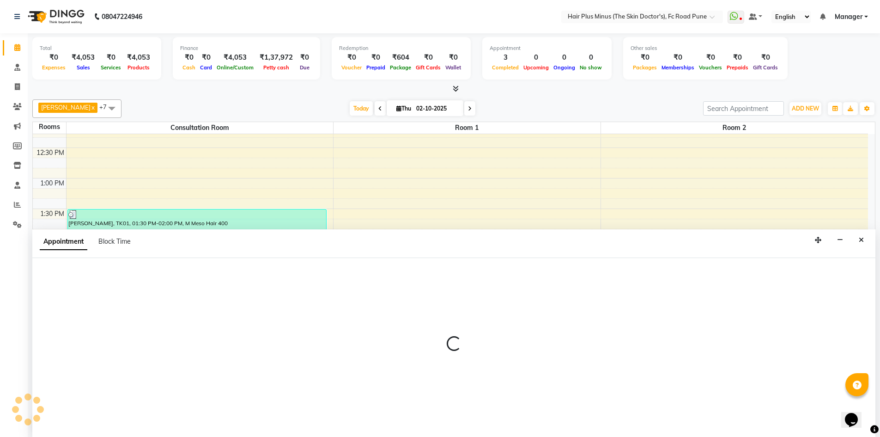
scroll to position [0, 0]
select select "930"
select select "tentative"
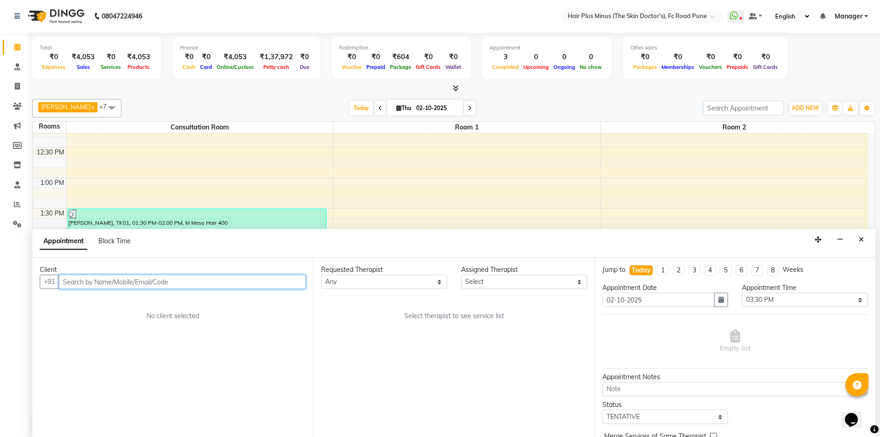
click at [225, 281] on input "text" at bounding box center [182, 281] width 247 height 14
type input "9824030739"
click at [280, 284] on span "Add Client" at bounding box center [286, 281] width 31 height 8
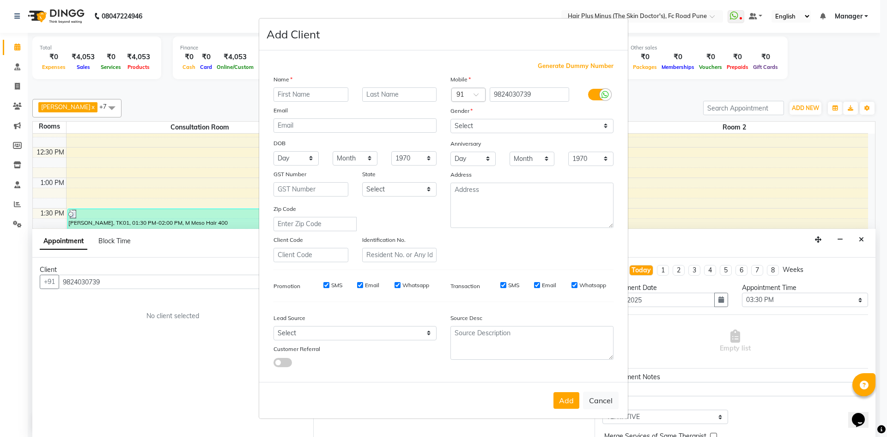
click at [314, 91] on input "text" at bounding box center [311, 94] width 75 height 14
type input "tankesh"
click at [383, 92] on input "text" at bounding box center [399, 94] width 75 height 14
type input "charang"
click at [518, 124] on select "Select Male Female Other Prefer Not To Say" at bounding box center [532, 126] width 163 height 14
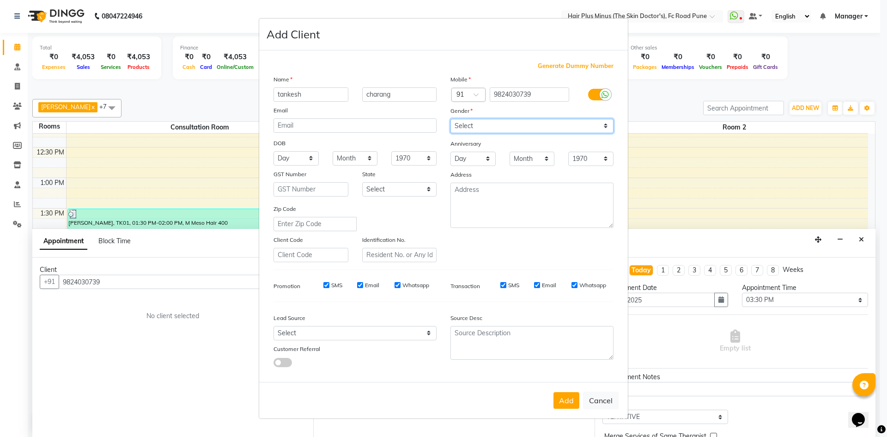
select select "male"
click at [451, 119] on select "Select Male Female Other Prefer Not To Say" at bounding box center [532, 126] width 163 height 14
click at [572, 397] on button "Add" at bounding box center [567, 400] width 26 height 17
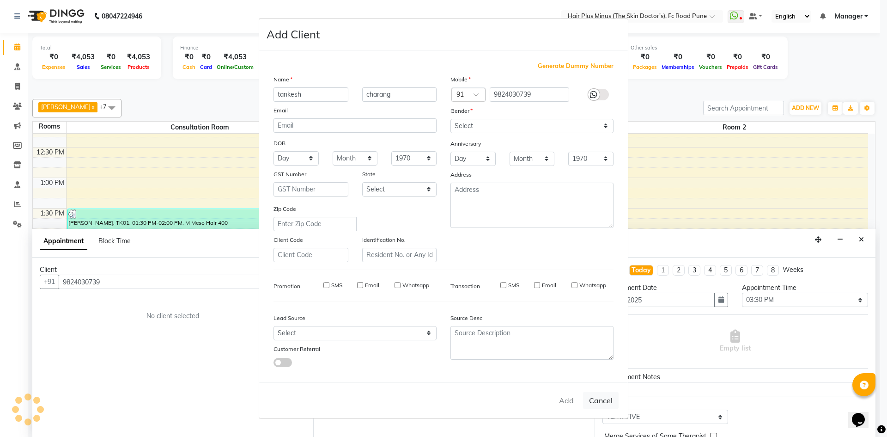
select select
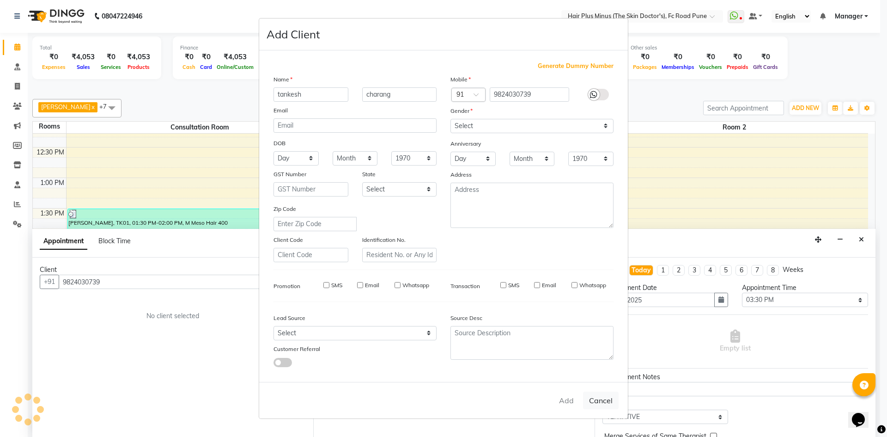
select select
checkbox input "false"
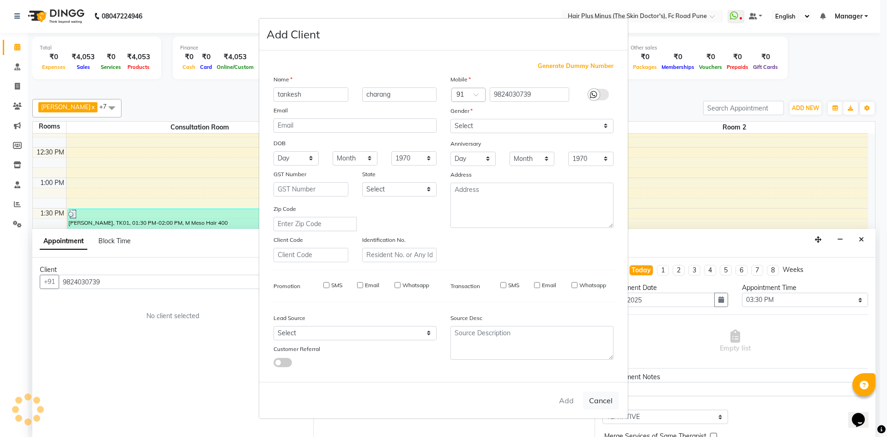
checkbox input "false"
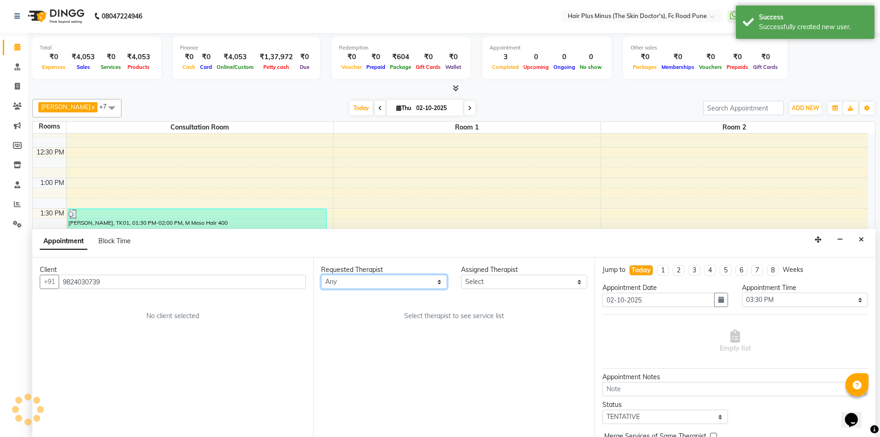
click at [430, 279] on select "Any Dr Amit Pal Dr. Anupama Dr. Drashti Devani Dr Pooja Nagdev Dr Rachana Raj D…" at bounding box center [384, 281] width 126 height 14
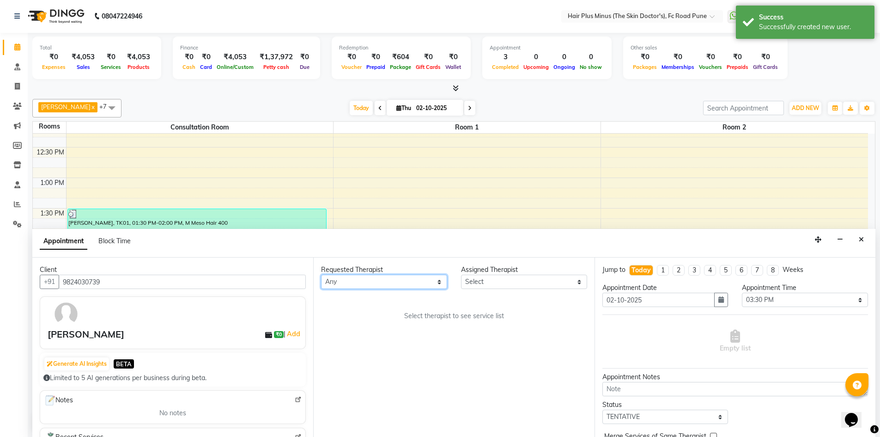
select select "90758"
click at [321, 274] on select "Any Dr Amit Pal Dr. Anupama Dr. Drashti Devani Dr Pooja Nagdev Dr Rachana Raj D…" at bounding box center [384, 281] width 126 height 14
select select "90758"
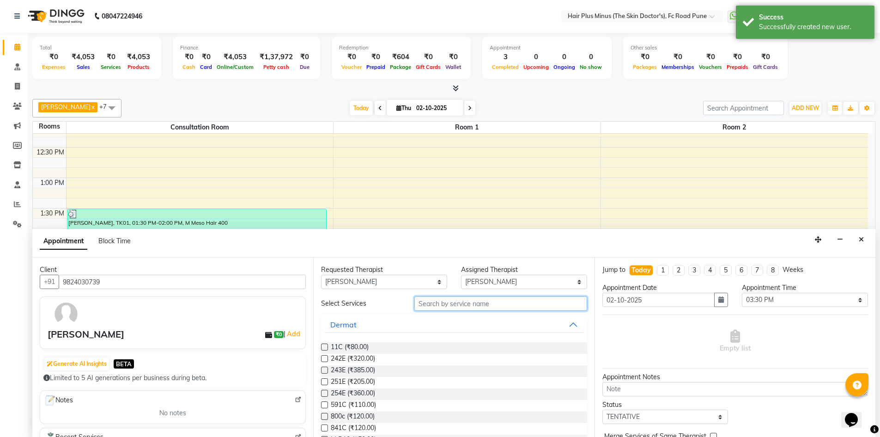
click at [438, 304] on input "text" at bounding box center [501, 303] width 173 height 14
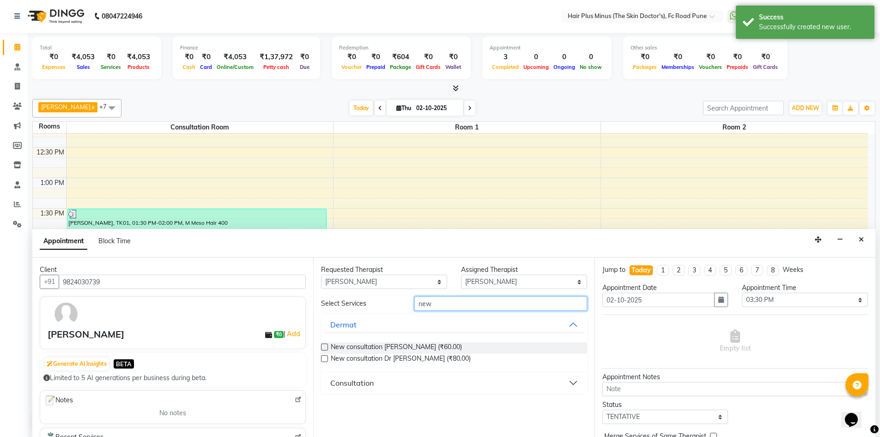
type input "new"
click at [435, 348] on span "New consultation Dr Rachana Raj (₹60.00)" at bounding box center [396, 348] width 131 height 12
checkbox input "true"
select select "3991"
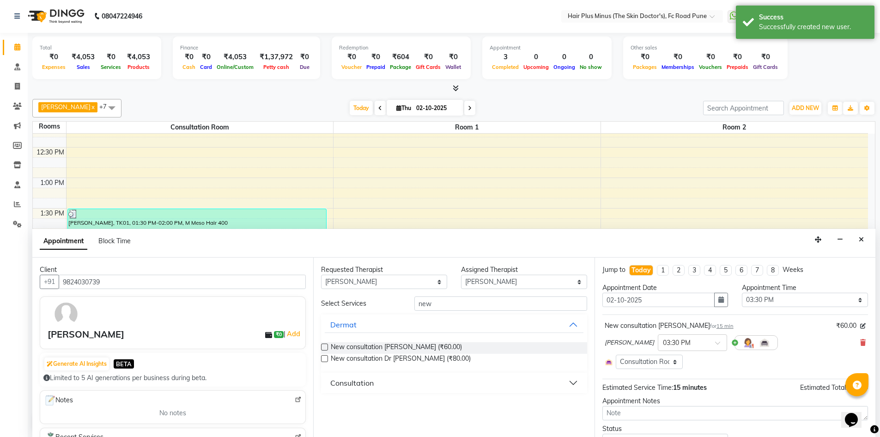
checkbox input "false"
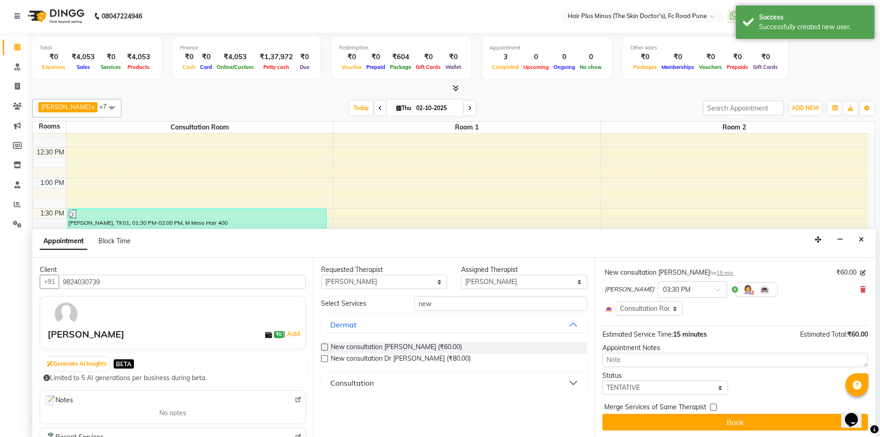
scroll to position [54, 0]
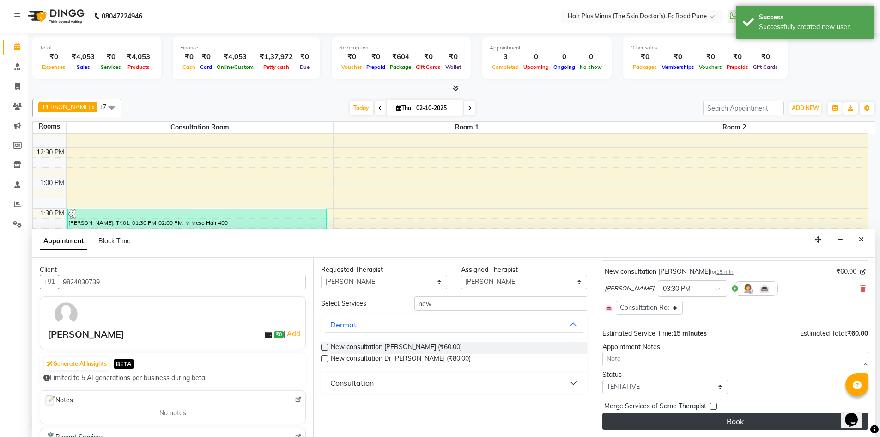
click at [697, 426] on button "Book" at bounding box center [736, 421] width 266 height 17
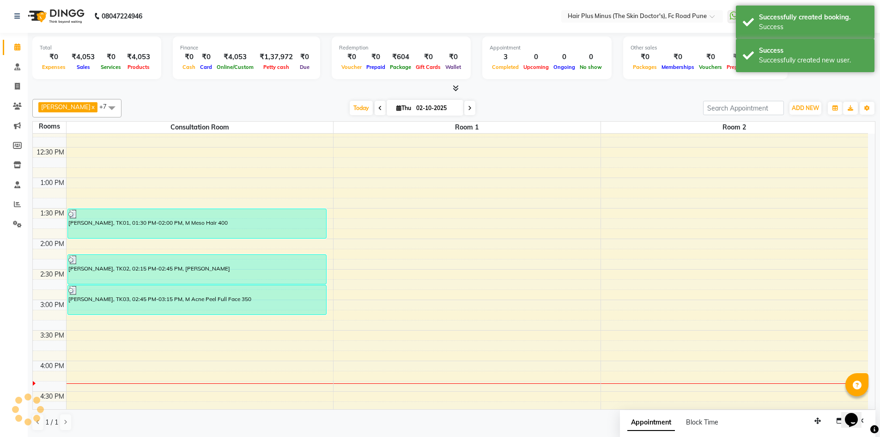
scroll to position [0, 0]
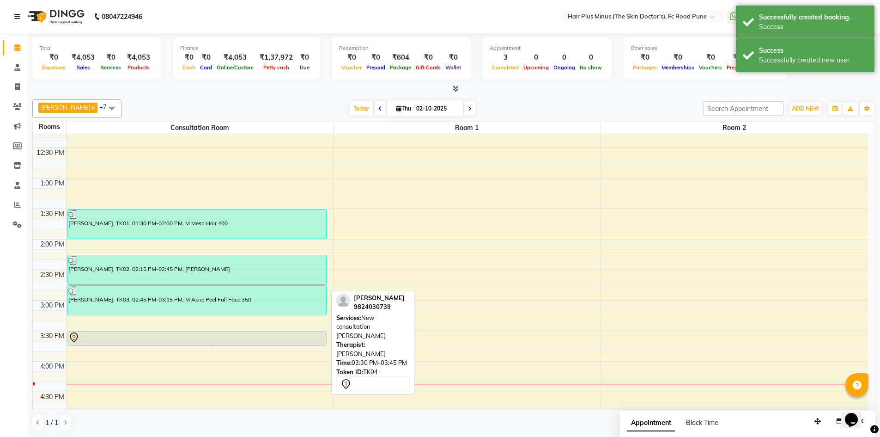
click at [142, 336] on div at bounding box center [196, 337] width 257 height 11
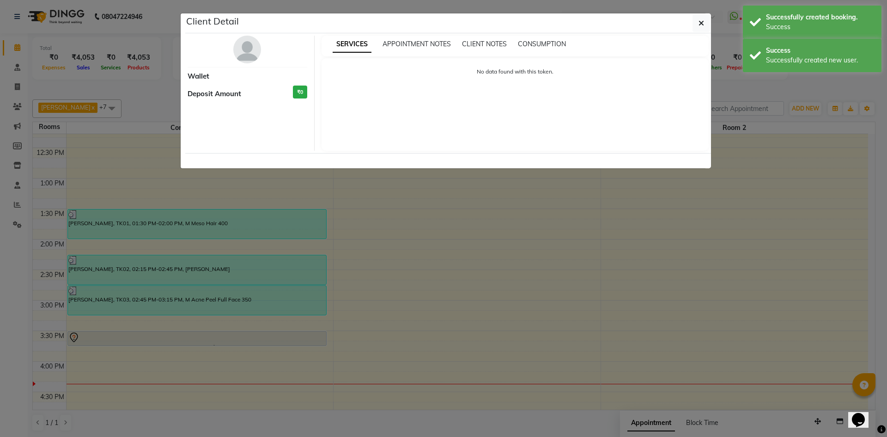
select select "7"
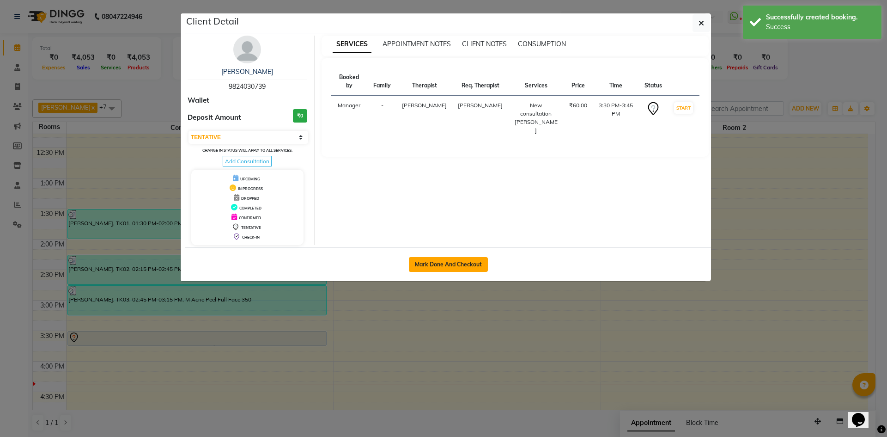
click at [431, 265] on button "Mark Done And Checkout" at bounding box center [448, 264] width 79 height 15
select select "service"
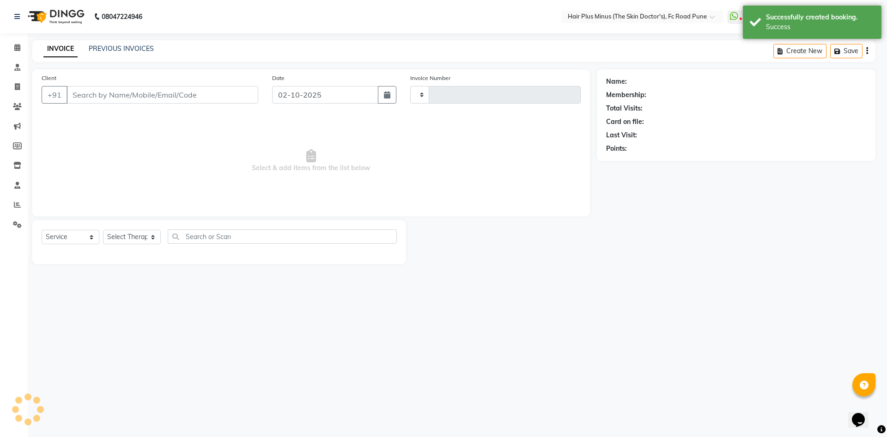
type input "1827"
select select "7911"
type input "9824030739"
select select "90758"
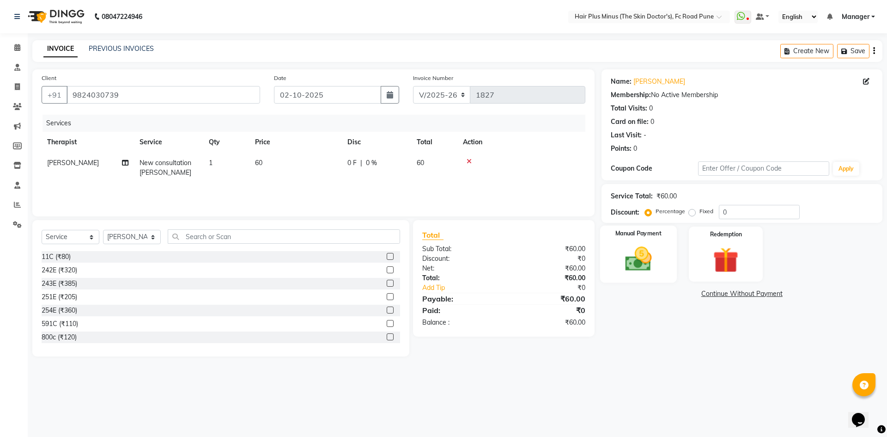
click at [650, 268] on img at bounding box center [638, 259] width 43 height 30
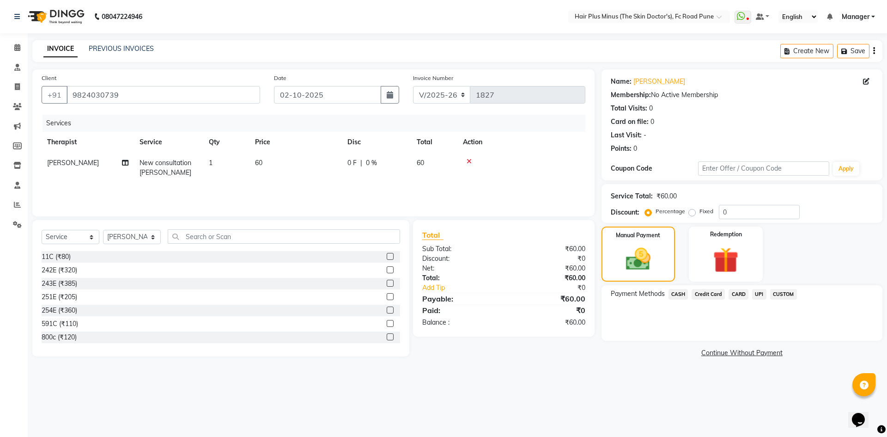
click at [755, 292] on span "UPI" at bounding box center [759, 294] width 14 height 11
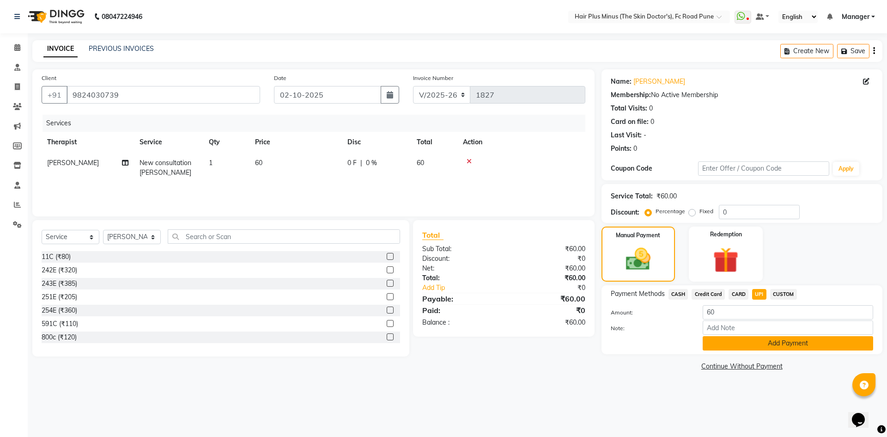
click at [728, 342] on button "Add Payment" at bounding box center [788, 343] width 171 height 14
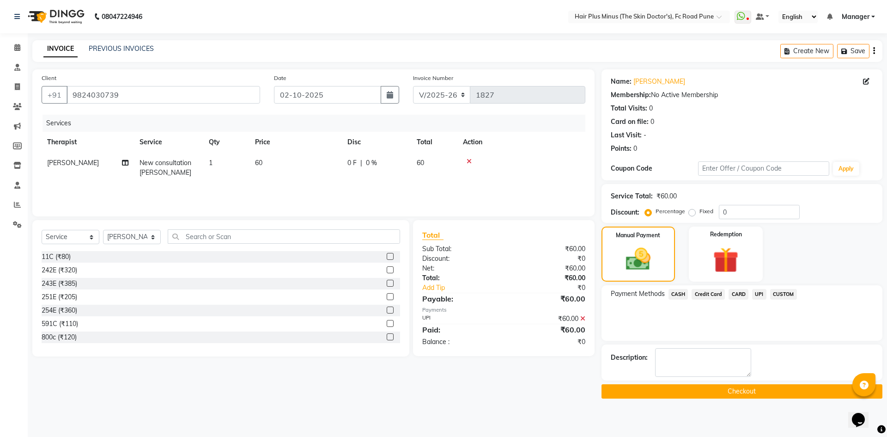
click at [708, 388] on button "Checkout" at bounding box center [742, 391] width 281 height 14
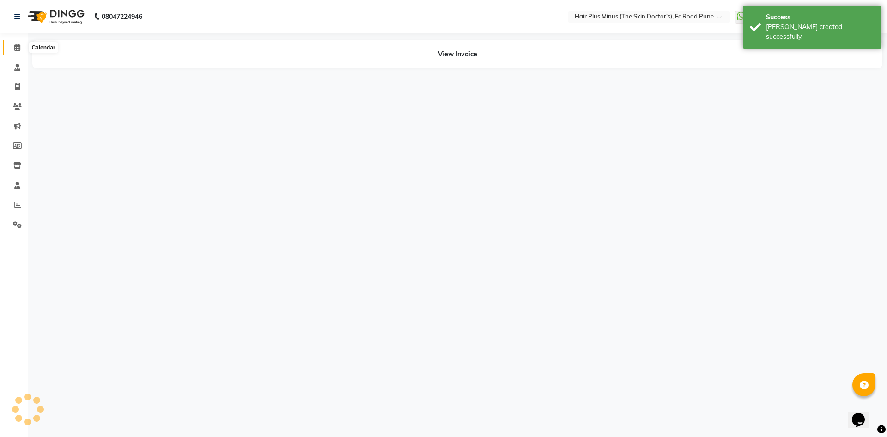
click at [17, 50] on icon at bounding box center [17, 47] width 6 height 7
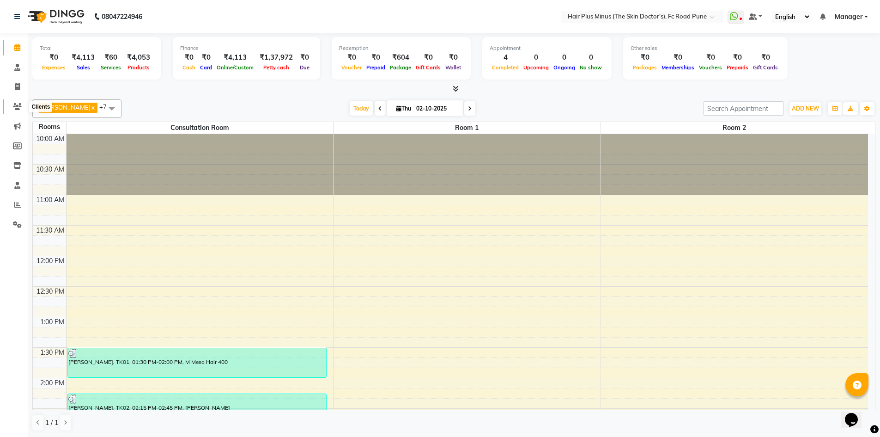
click at [18, 106] on icon at bounding box center [17, 106] width 9 height 7
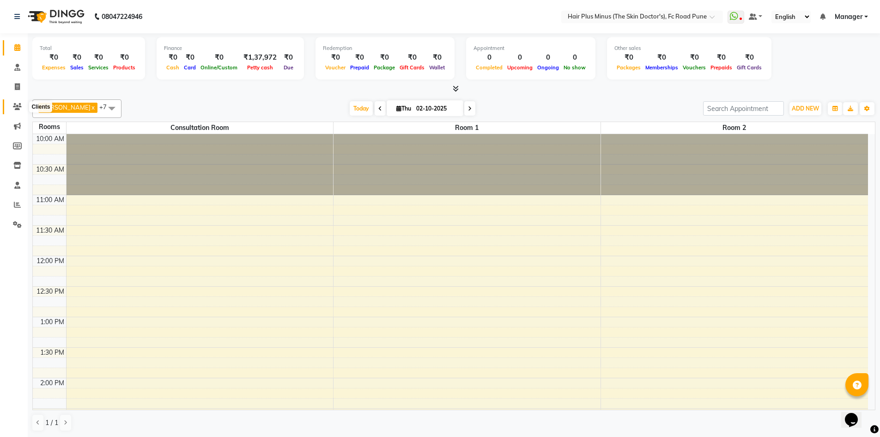
click at [17, 104] on icon at bounding box center [17, 106] width 9 height 7
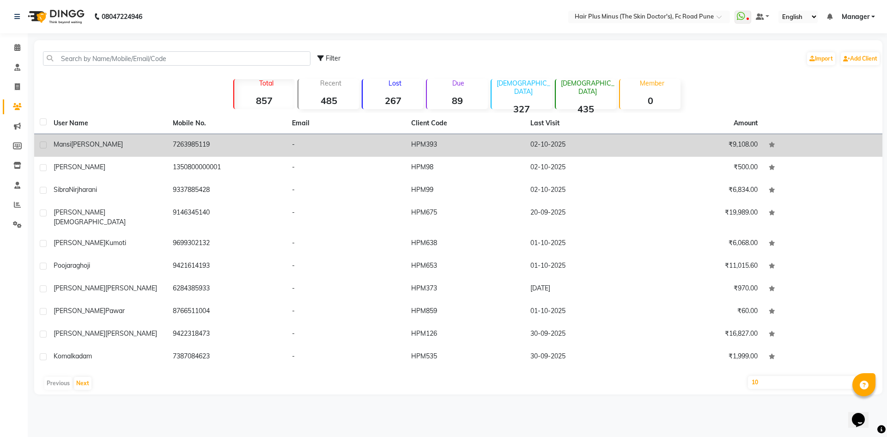
click at [75, 141] on span "[PERSON_NAME]" at bounding box center [97, 144] width 52 height 8
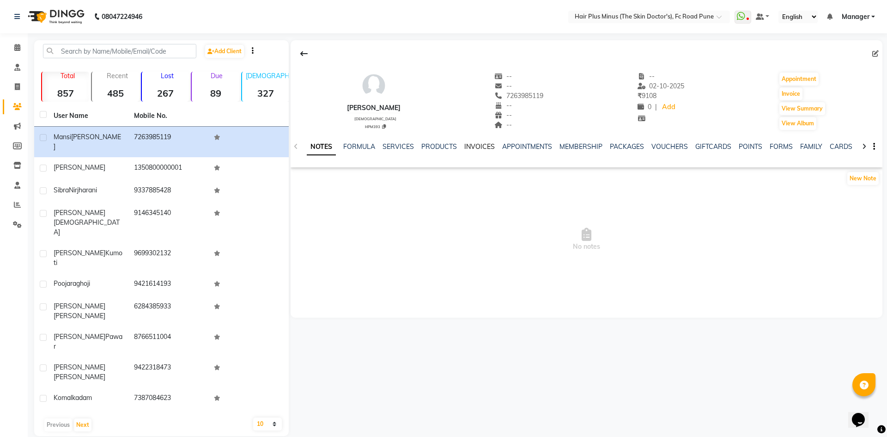
click at [472, 145] on link "INVOICES" at bounding box center [479, 146] width 30 height 8
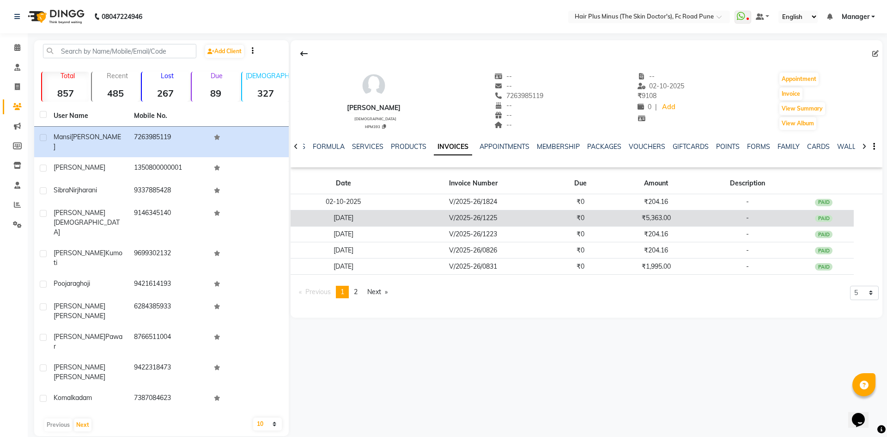
click at [651, 215] on td "₹5,363.00" at bounding box center [656, 218] width 91 height 16
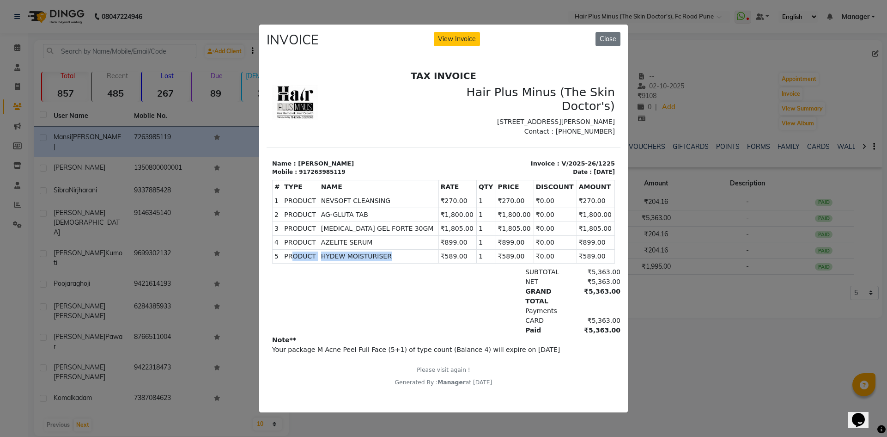
drag, startPoint x: 396, startPoint y: 275, endPoint x: 293, endPoint y: 276, distance: 103.1
click at [293, 263] on tr "5 PRODUCT PRODUCTS HYDEW MOISTURISER ₹589.00" at bounding box center [444, 256] width 342 height 14
click at [611, 35] on button "Close" at bounding box center [608, 39] width 25 height 14
